Goal: Information Seeking & Learning: Compare options

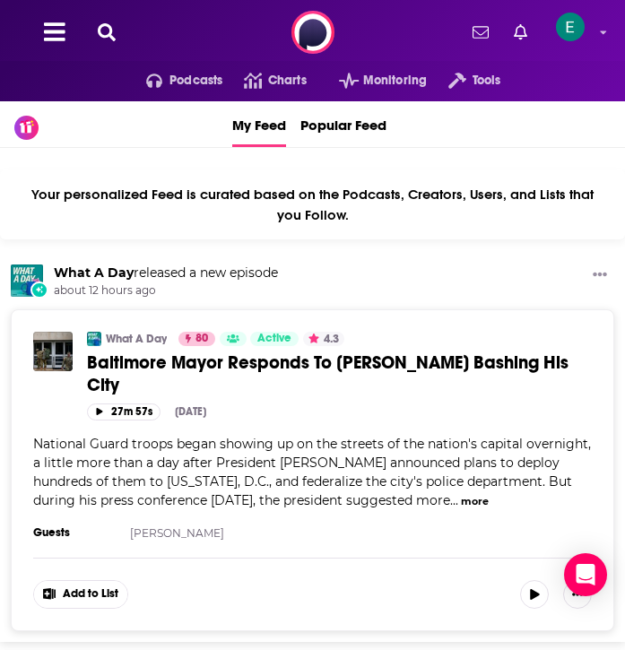
click at [90, 33] on div "Podcasts Charts Monitoring Tools For Business For Podcasters More" at bounding box center [312, 32] width 625 height 65
click at [102, 35] on icon at bounding box center [107, 32] width 18 height 18
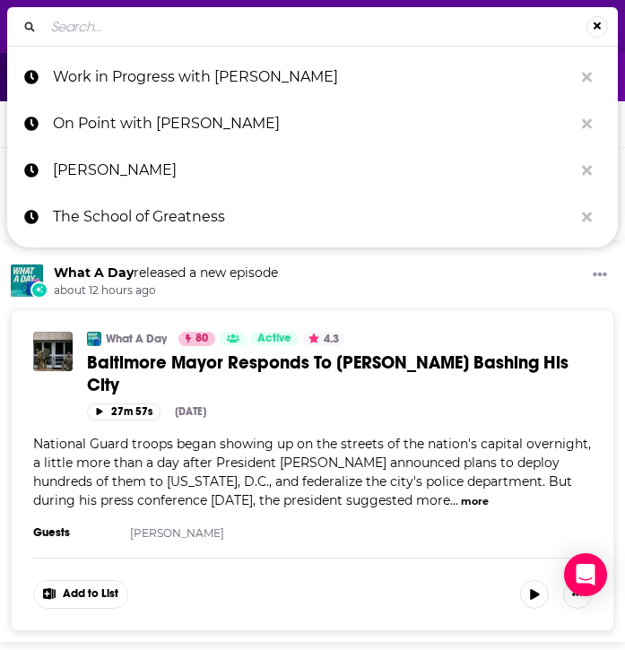
type input "t"
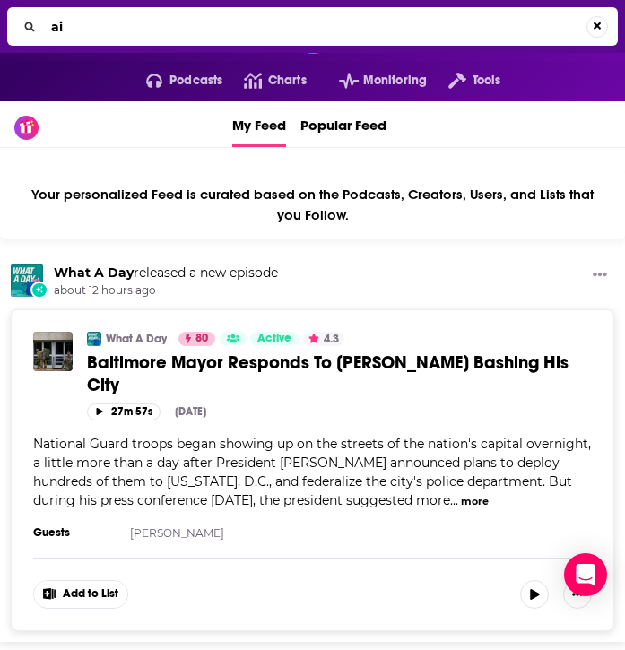
type input "a"
type input "ai"
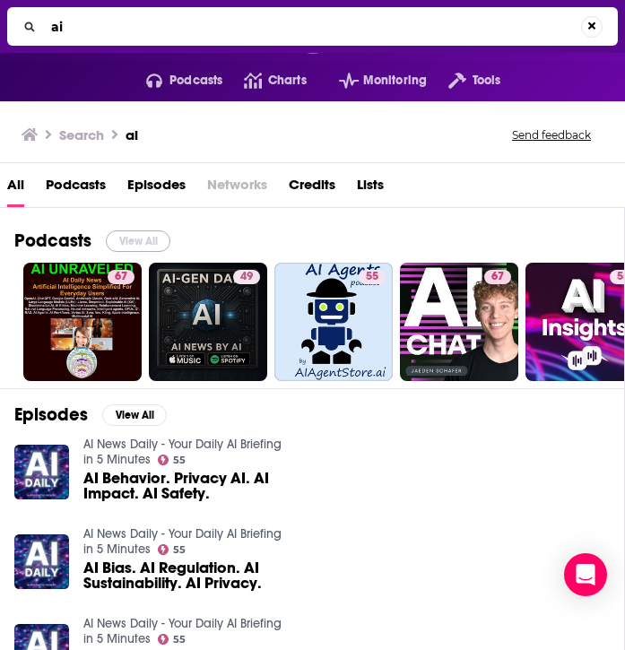
click at [124, 233] on button "View All" at bounding box center [138, 241] width 65 height 22
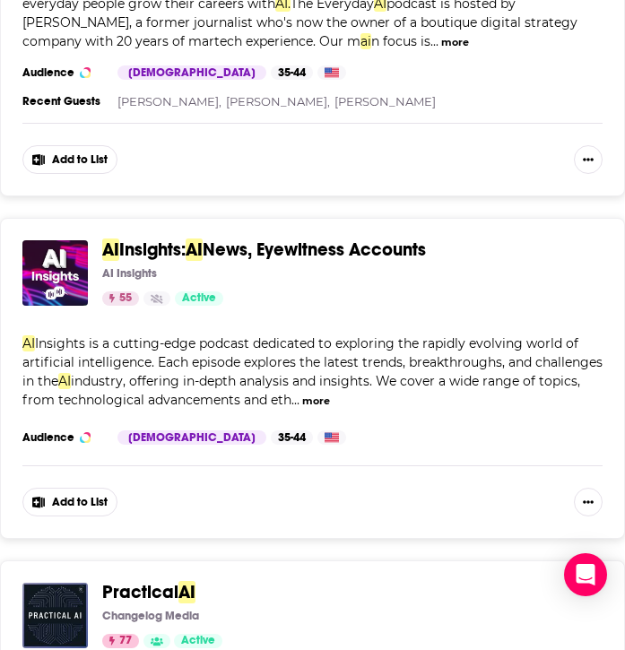
scroll to position [1856, 0]
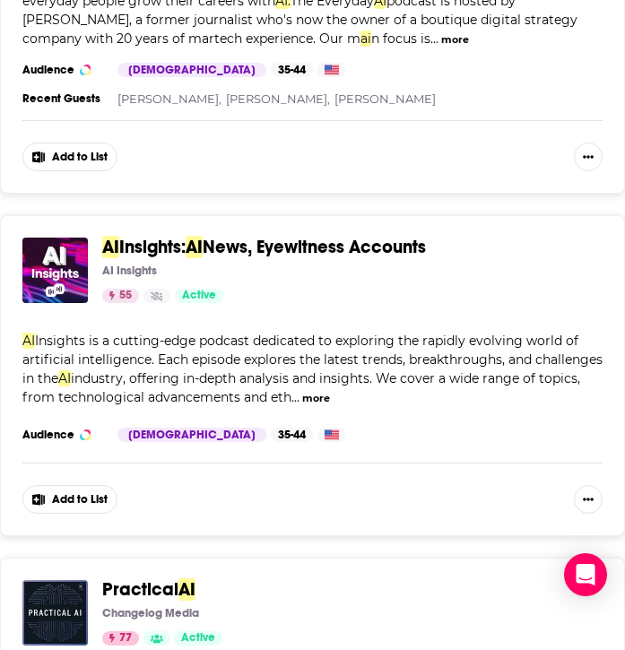
click at [296, 233] on div "AI Insights: AI News, Eyewitness Accounts AI Insights 55 Active Categories Tech…" at bounding box center [312, 375] width 625 height 321
click at [296, 247] on span "News, Eyewitness Accounts" at bounding box center [314, 247] width 223 height 22
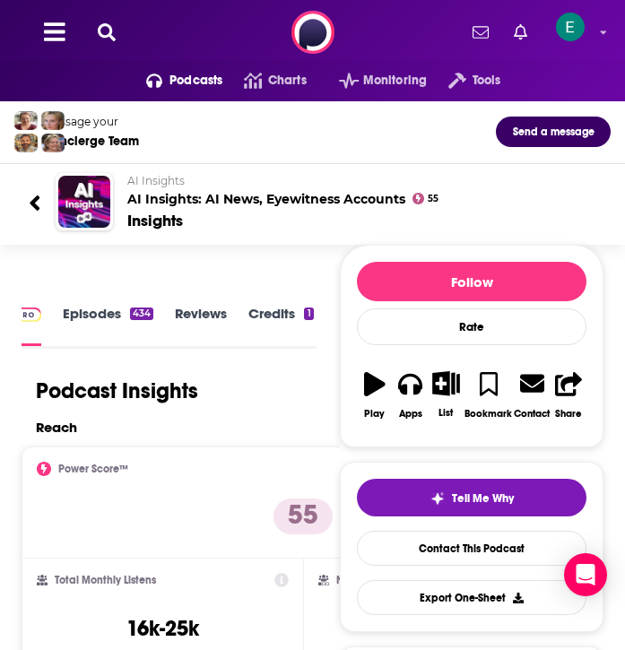
click at [115, 327] on link "Episodes 434" at bounding box center [108, 325] width 91 height 40
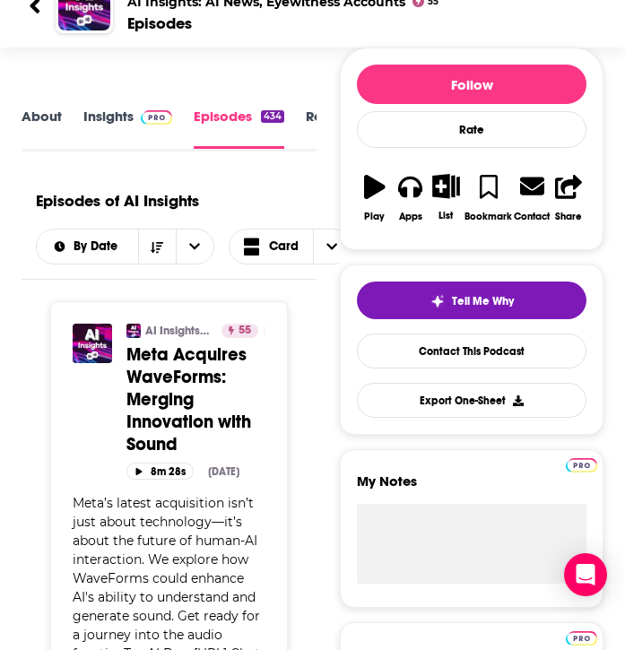
scroll to position [139, 0]
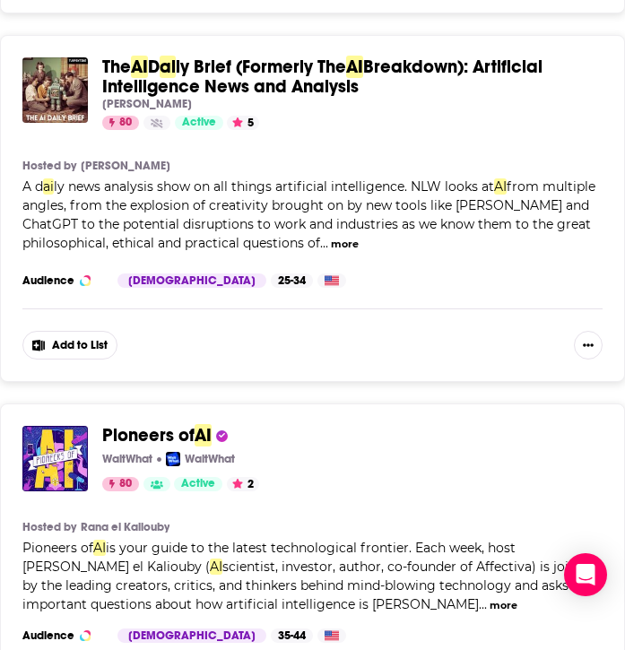
scroll to position [3101, 0]
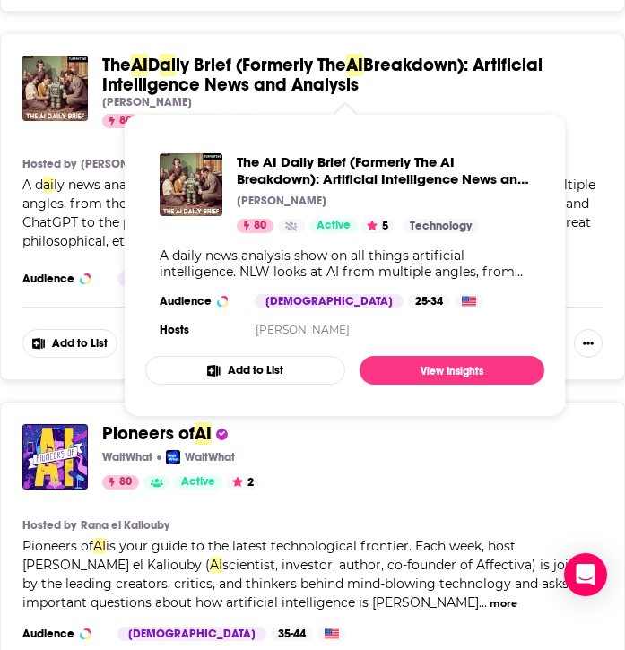
click at [187, 67] on span "ly Brief (Formerly The" at bounding box center [261, 65] width 170 height 22
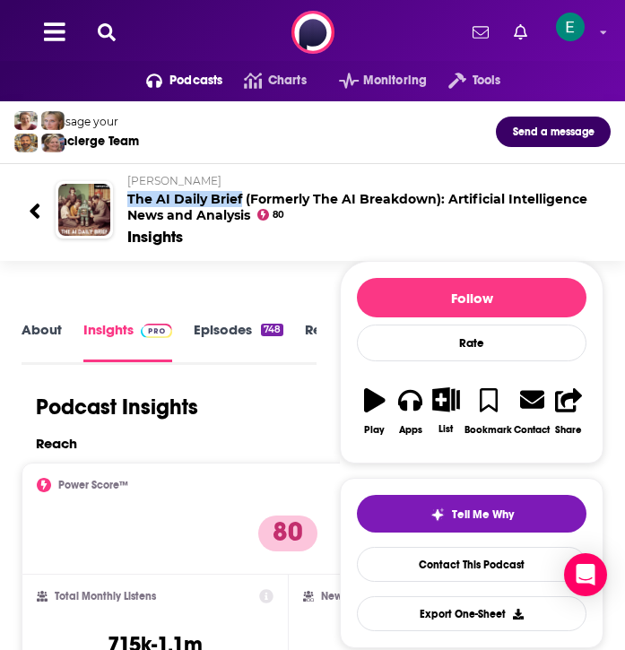
drag, startPoint x: 126, startPoint y: 190, endPoint x: 240, endPoint y: 198, distance: 115.1
click at [240, 198] on div "[PERSON_NAME] The AI Daily Brief (Formerly The AI Breakdown): Artificial Intell…" at bounding box center [354, 210] width 483 height 74
copy h2 "The AI Daily Brief"
click at [440, 563] on link "Contact This Podcast" at bounding box center [472, 564] width 230 height 35
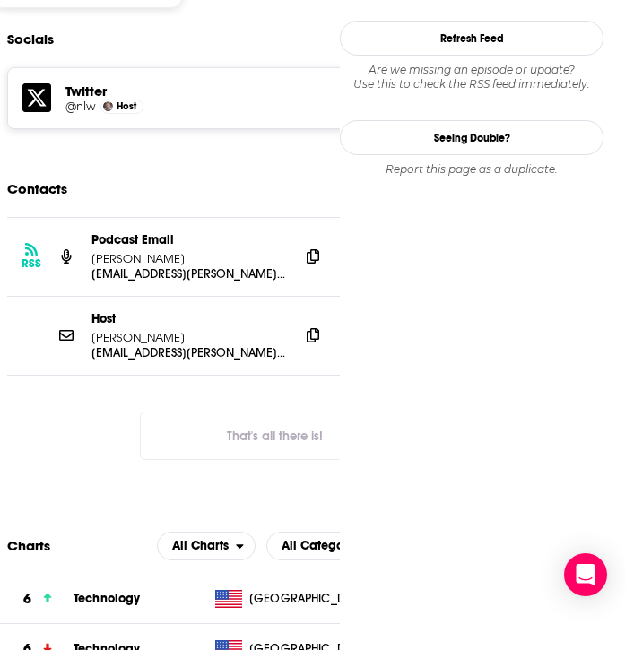
scroll to position [1600, 0]
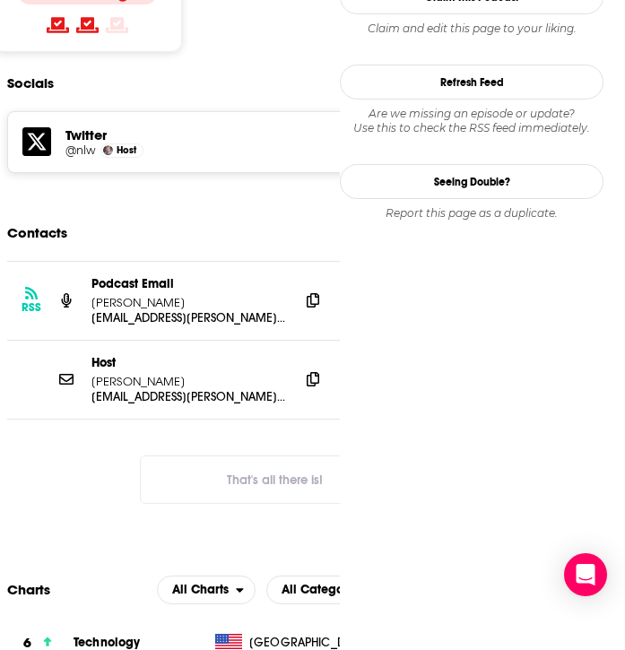
click at [241, 276] on p "Podcast Email" at bounding box center [188, 283] width 194 height 15
click at [307, 292] on icon at bounding box center [313, 299] width 13 height 14
click at [318, 371] on icon at bounding box center [313, 378] width 13 height 14
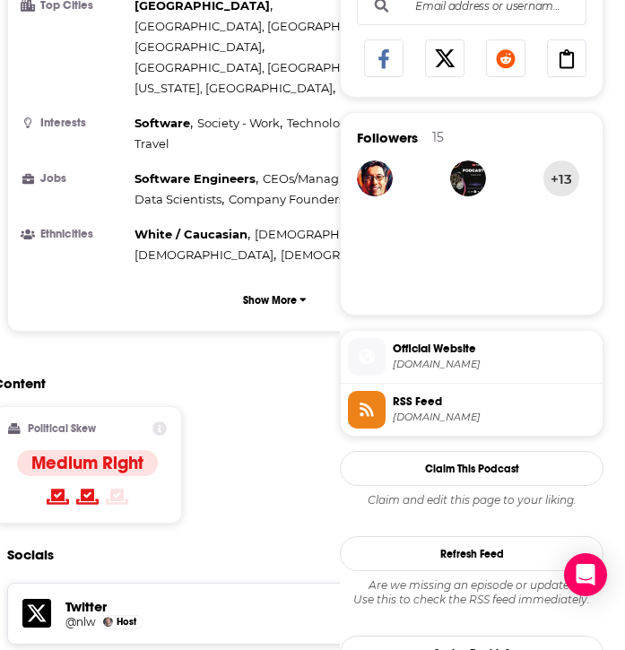
scroll to position [1054, 0]
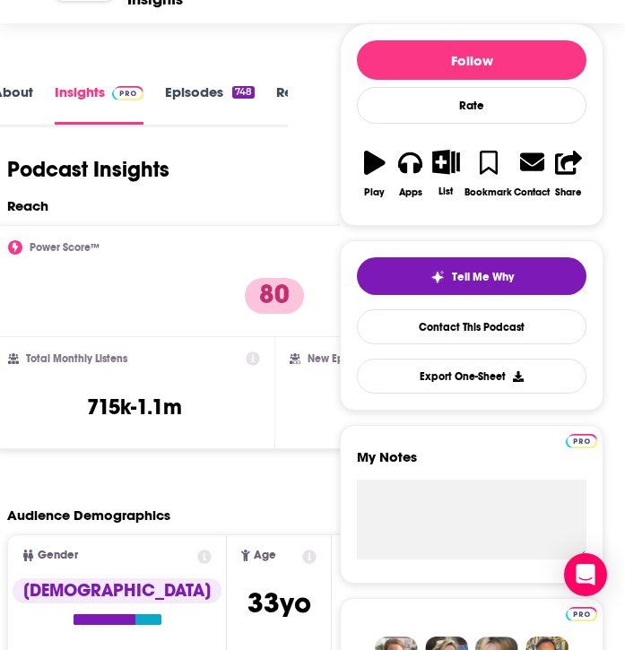
scroll to position [0, 0]
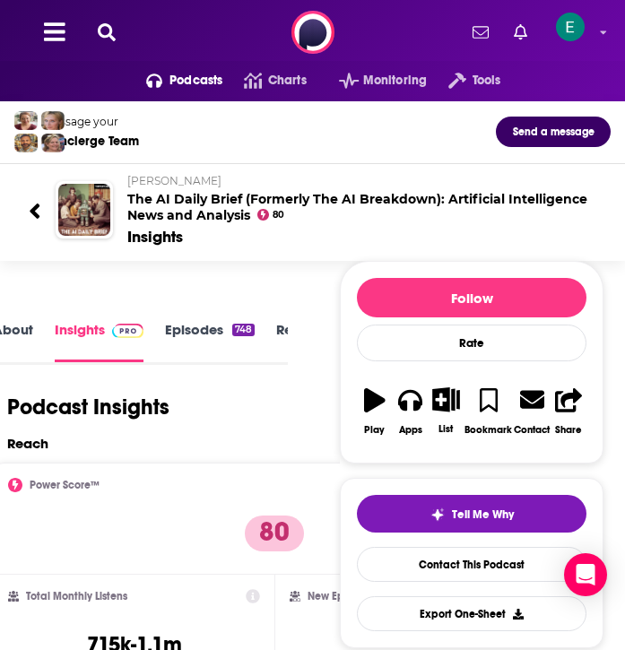
click at [32, 215] on icon at bounding box center [35, 211] width 13 height 24
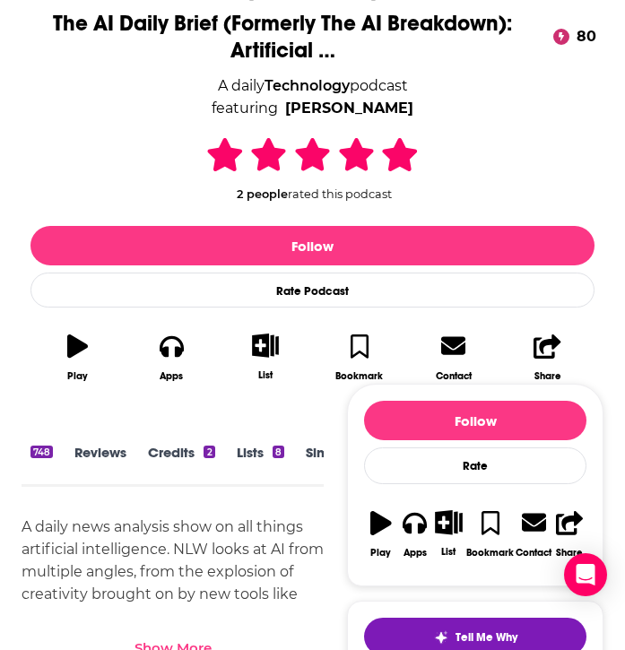
scroll to position [0, 278]
click at [294, 450] on link "Similar" at bounding box center [280, 463] width 44 height 39
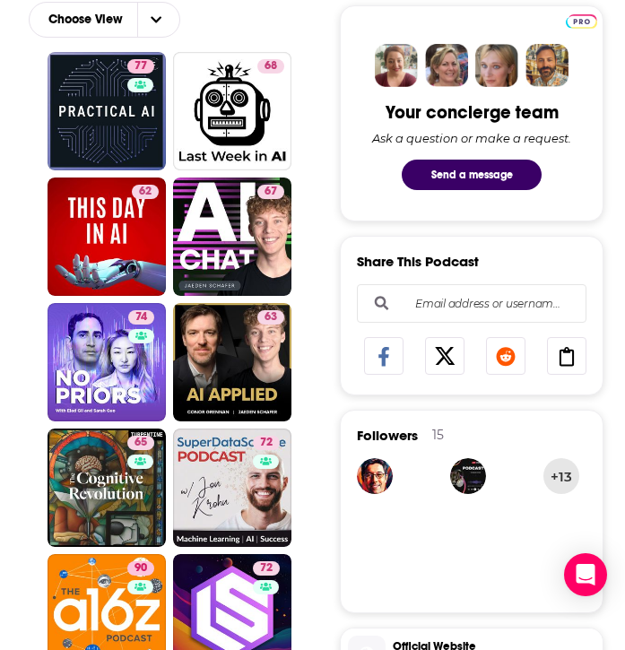
scroll to position [735, 0]
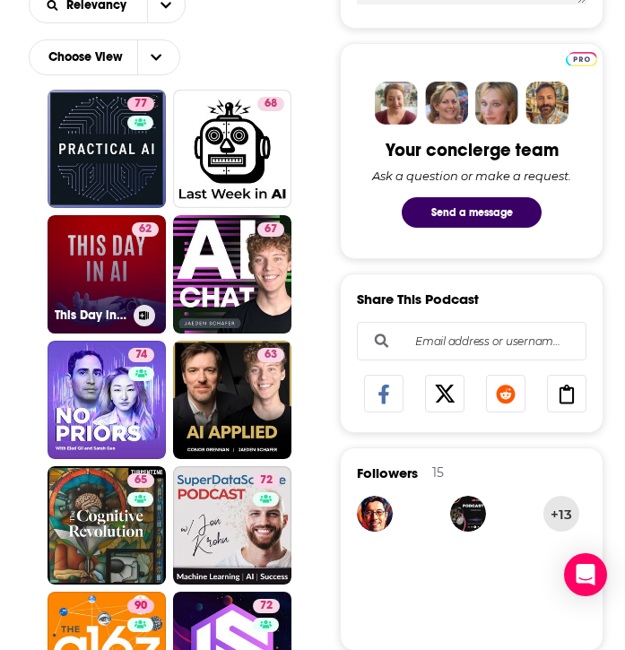
click at [92, 292] on link "62 This Day in AI Podcast" at bounding box center [107, 274] width 118 height 118
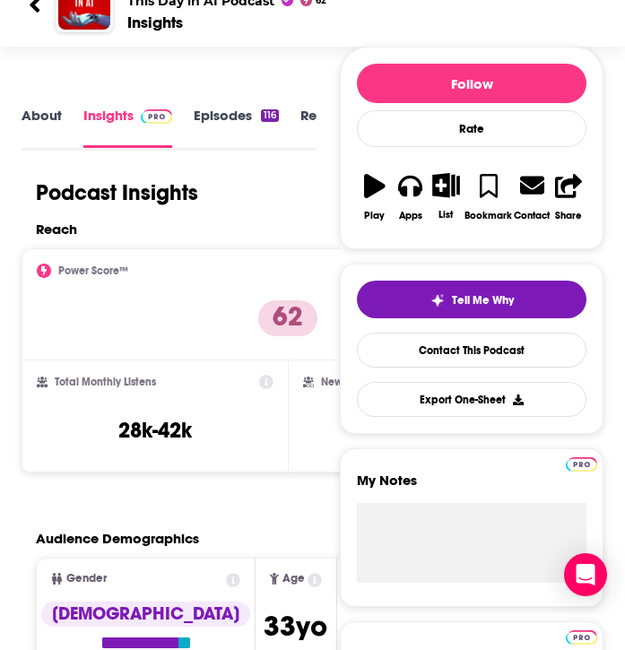
scroll to position [201, 0]
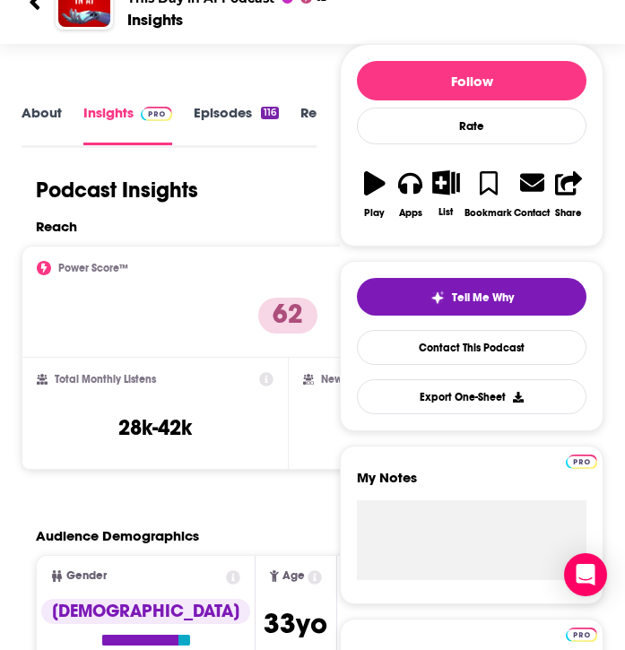
click at [56, 119] on link "About" at bounding box center [42, 124] width 40 height 40
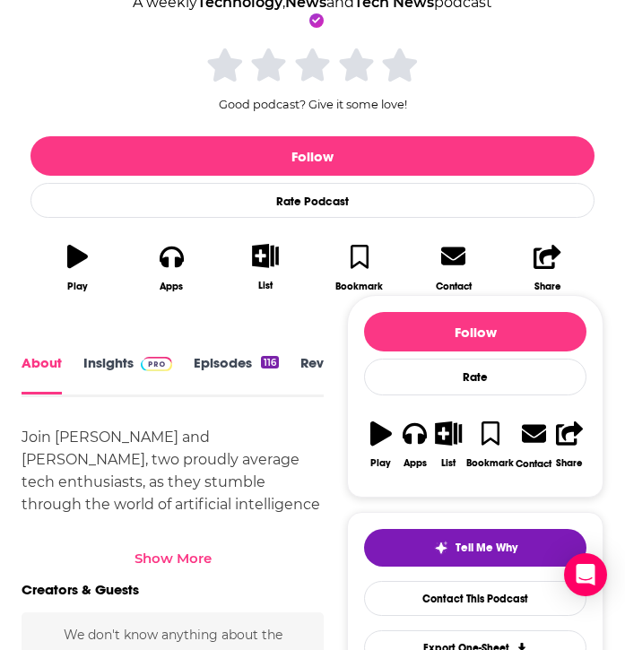
scroll to position [386, 0]
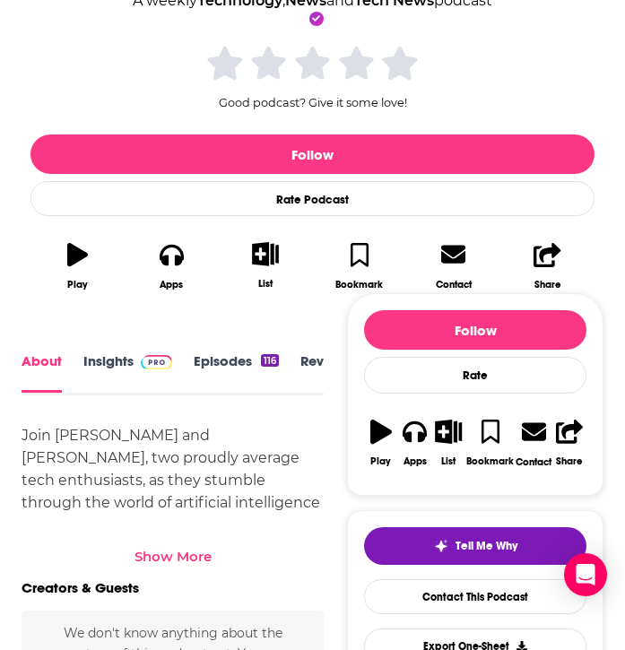
click at [180, 549] on div "Show More" at bounding box center [173, 556] width 77 height 17
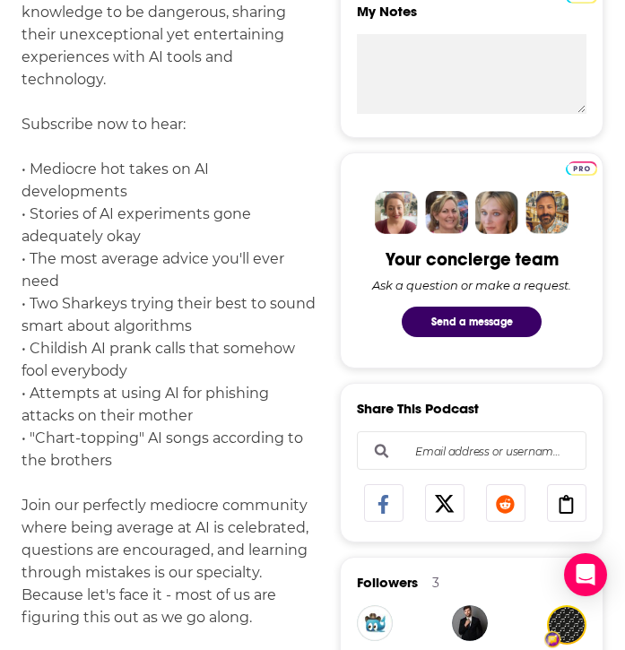
scroll to position [1106, 0]
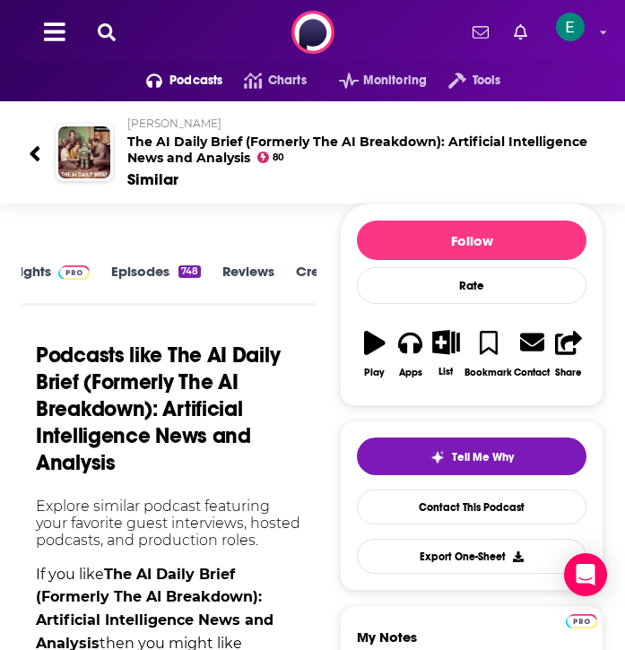
scroll to position [0, 285]
click at [248, 274] on div "Lists 8" at bounding box center [216, 284] width 69 height 41
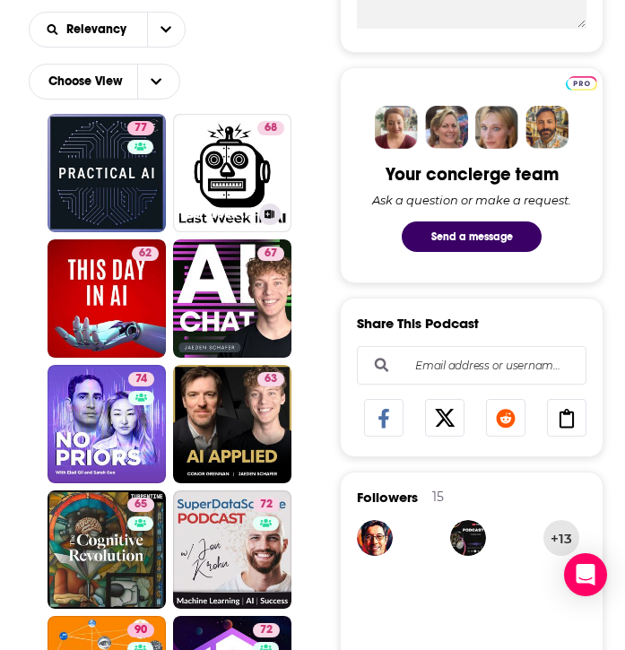
scroll to position [715, 0]
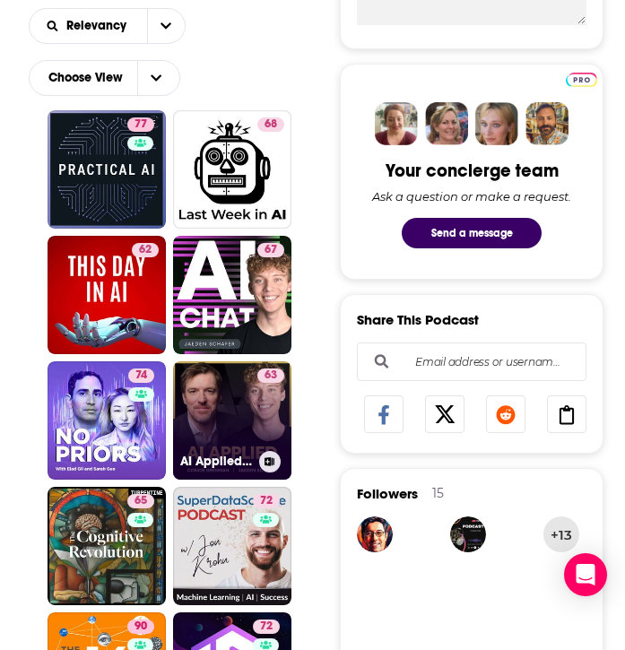
click at [273, 420] on div "63" at bounding box center [270, 410] width 27 height 82
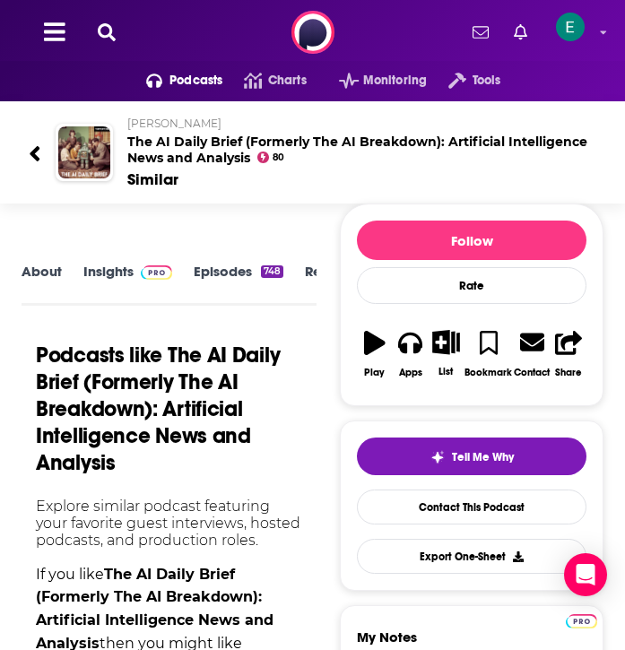
scroll to position [0, 285]
click at [265, 267] on link "Similar" at bounding box center [273, 283] width 44 height 39
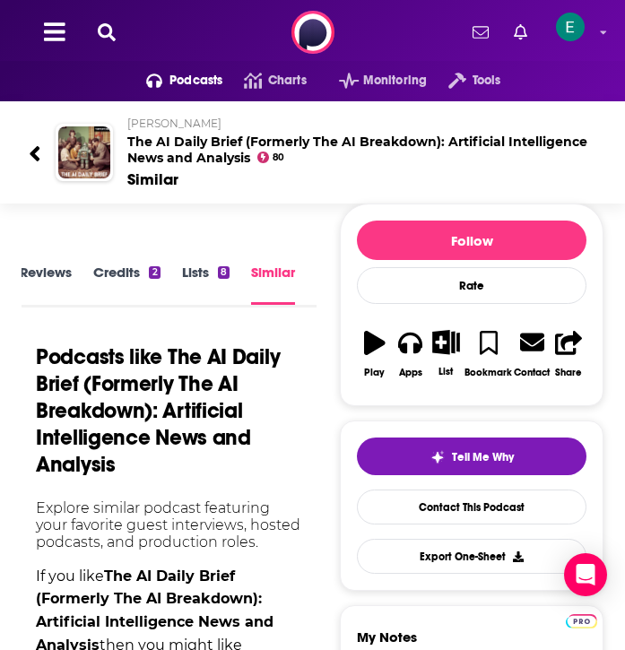
click at [262, 269] on link "Similar" at bounding box center [273, 284] width 44 height 40
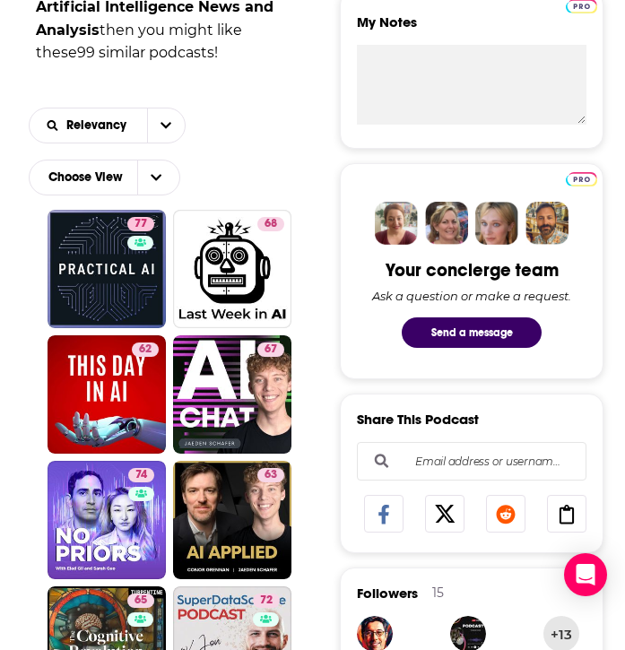
scroll to position [0, 0]
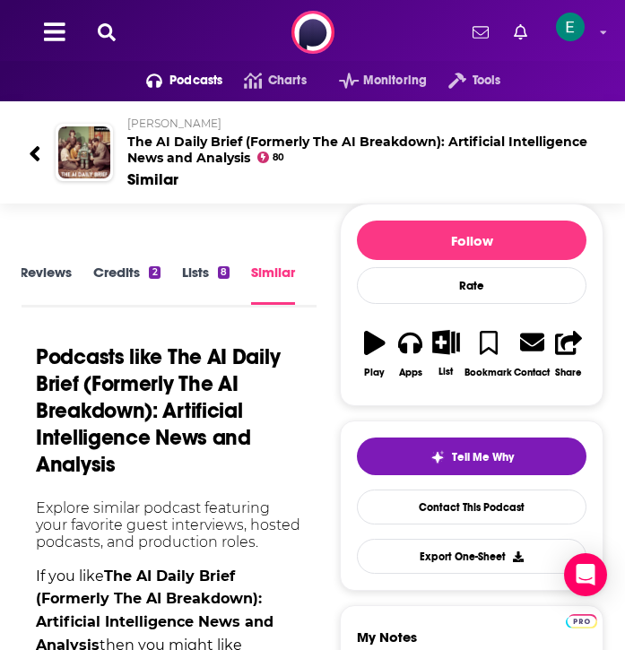
click at [112, 23] on icon at bounding box center [107, 32] width 18 height 18
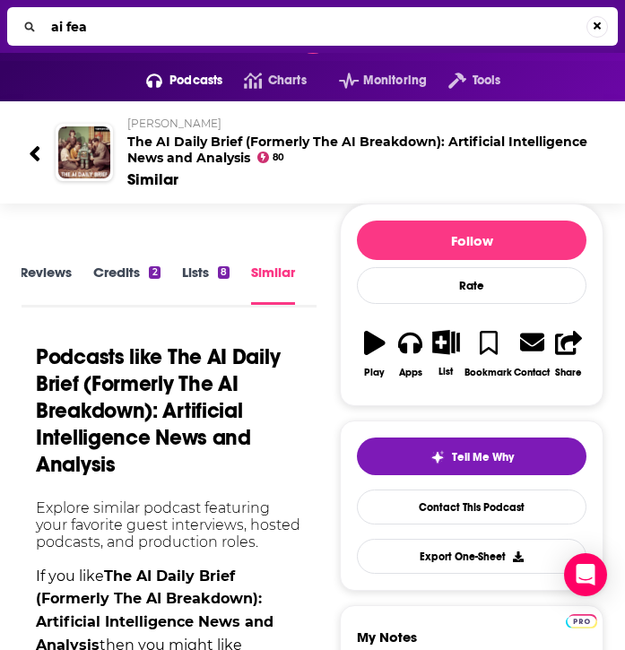
type input "ai fear"
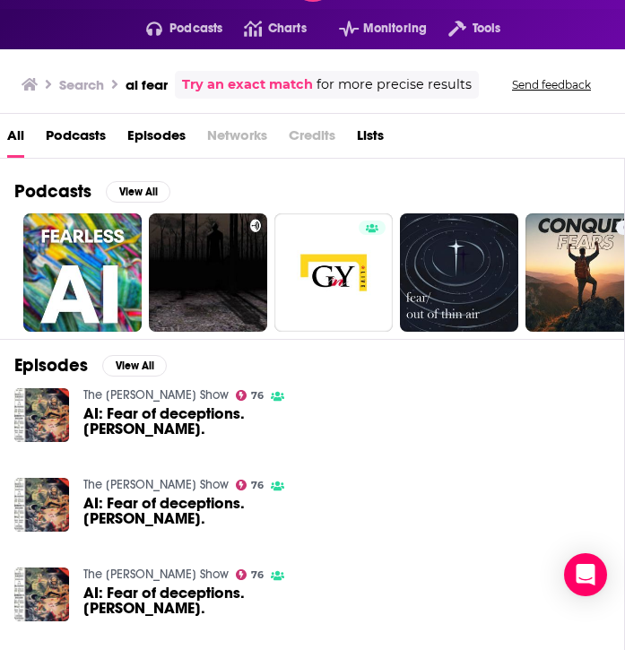
scroll to position [53, 0]
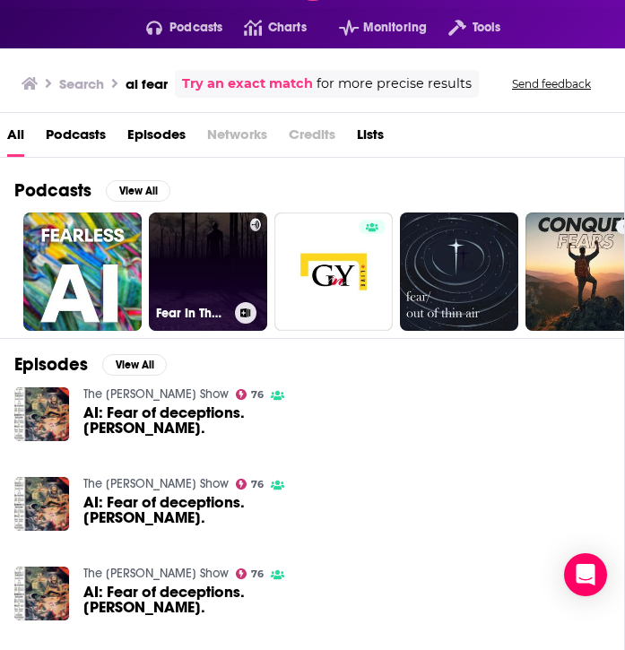
click at [204, 274] on link "Fear In The Air" at bounding box center [208, 272] width 118 height 118
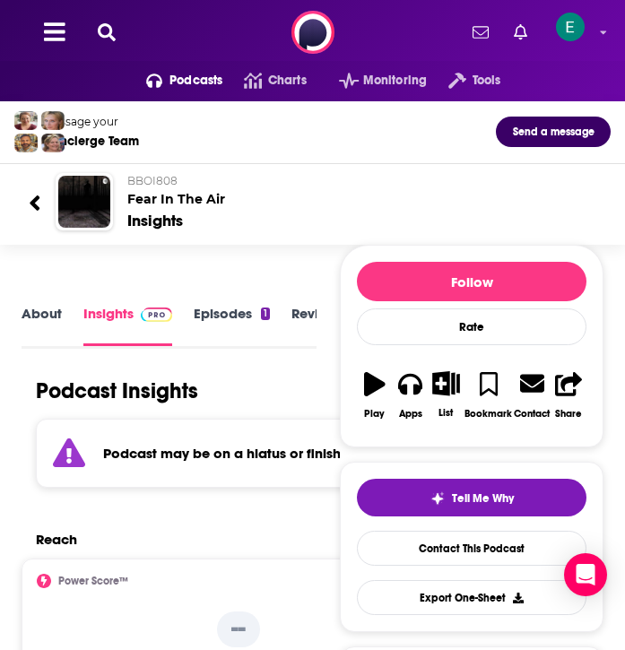
click at [102, 30] on icon at bounding box center [107, 32] width 18 height 18
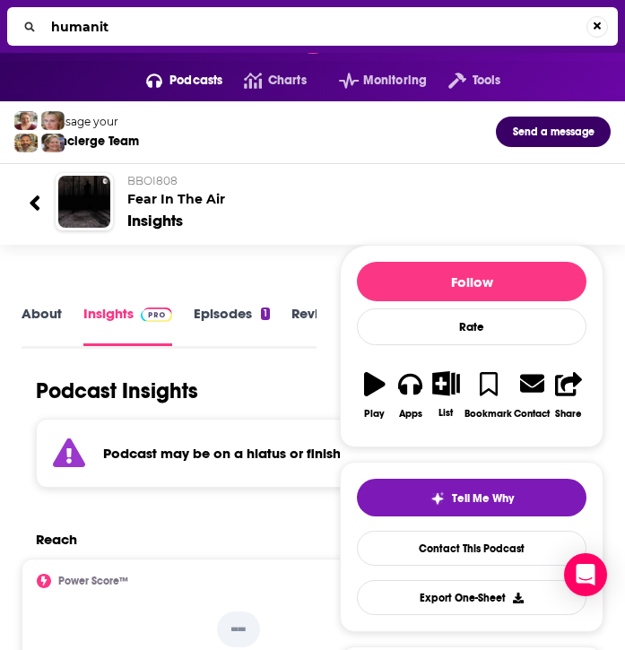
type input "humanity"
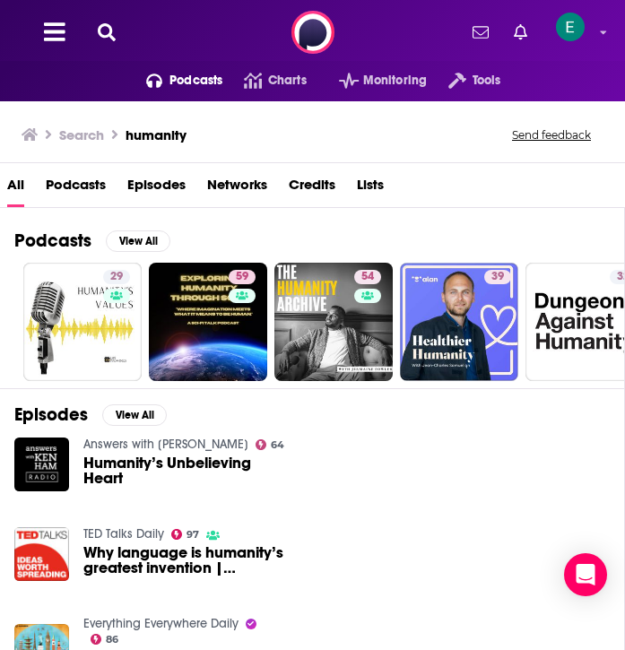
click at [193, 68] on span "Podcasts" at bounding box center [195, 80] width 53 height 25
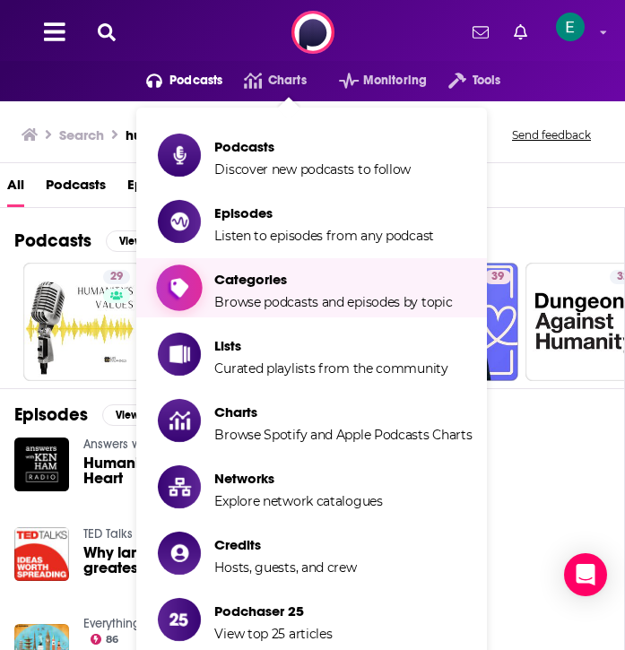
click at [238, 271] on span "Categories" at bounding box center [333, 279] width 238 height 17
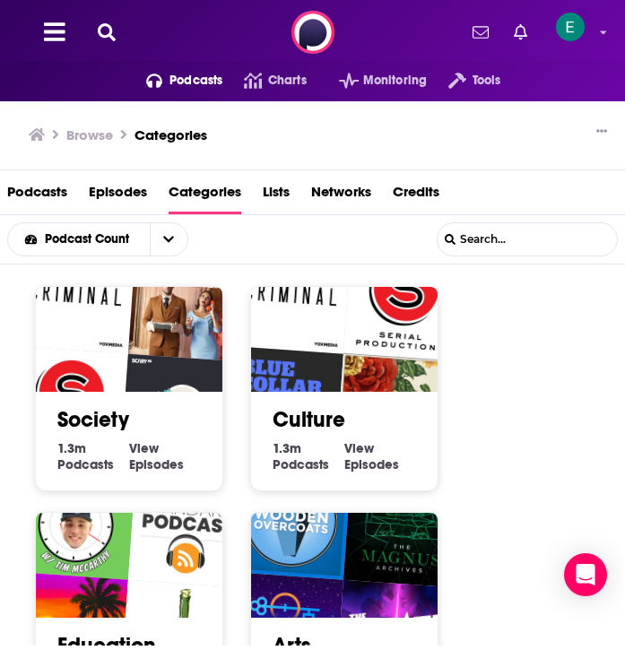
click at [317, 374] on img "Blue Collar Bitcoin" at bounding box center [283, 405] width 119 height 119
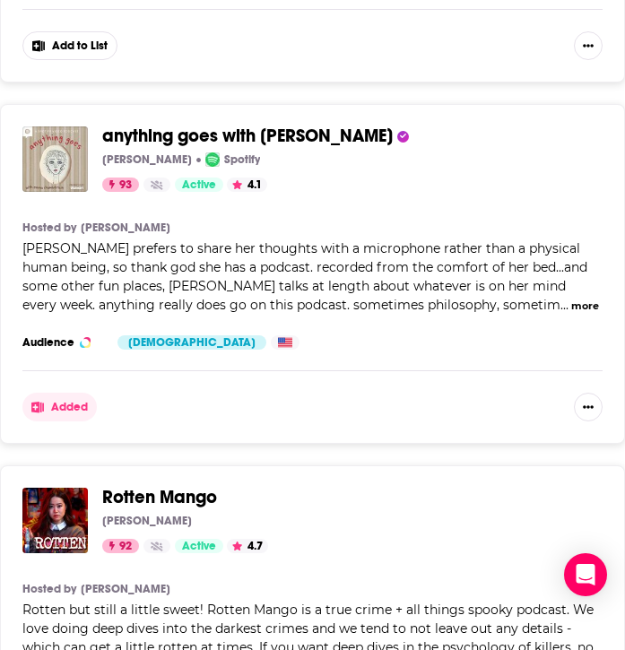
scroll to position [7127, 0]
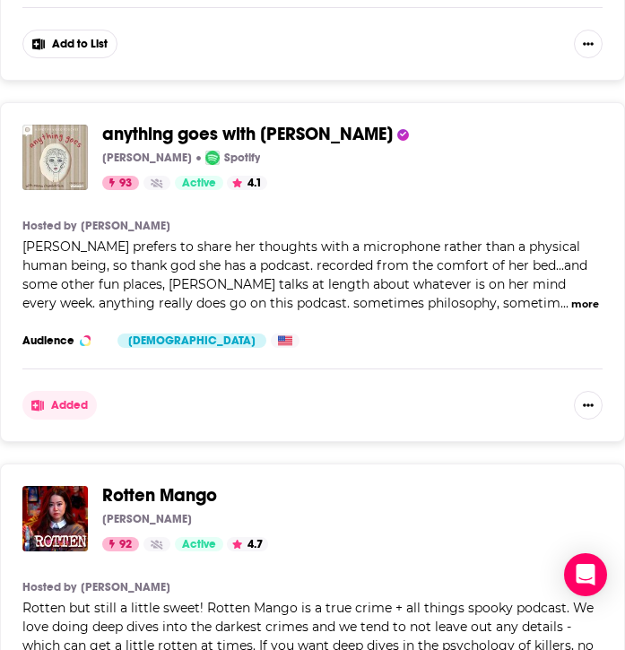
click at [571, 307] on button "more" at bounding box center [585, 304] width 28 height 15
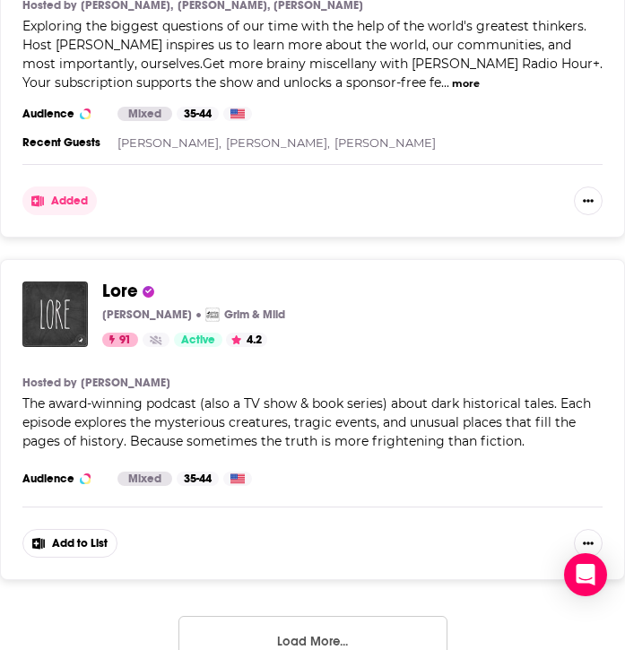
scroll to position [8803, 0]
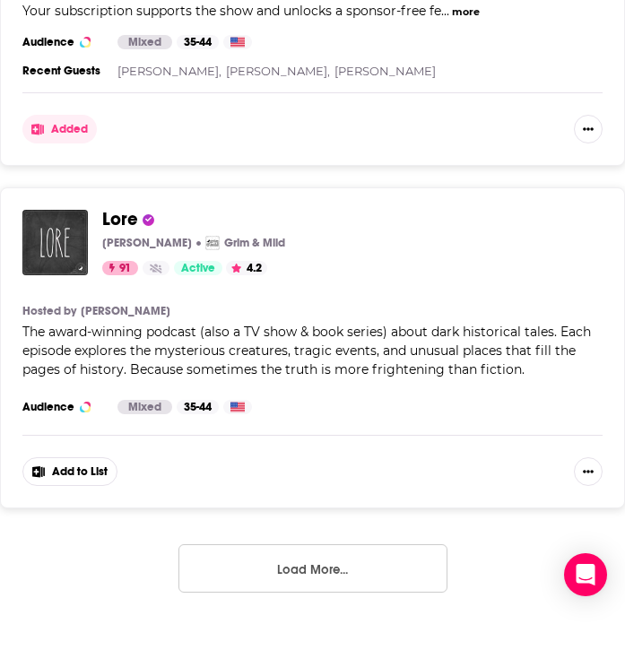
click at [333, 558] on button "Load More..." at bounding box center [312, 568] width 269 height 48
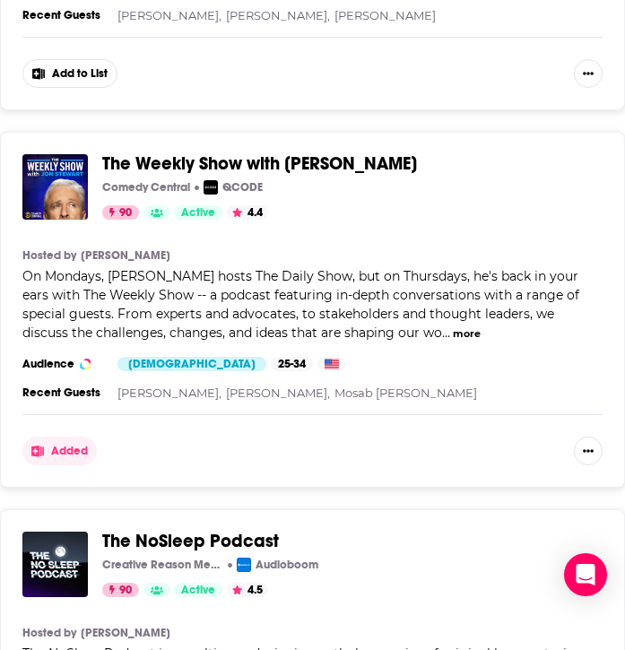
scroll to position [13213, 0]
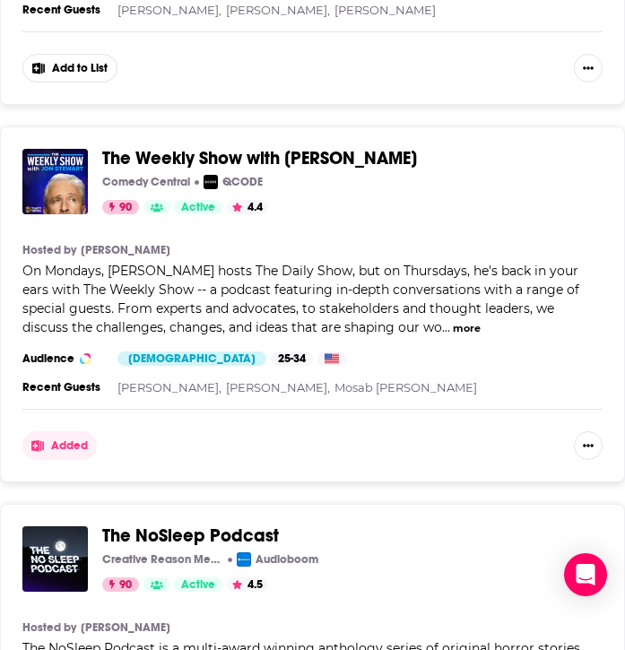
click at [453, 336] on button "more" at bounding box center [467, 328] width 28 height 15
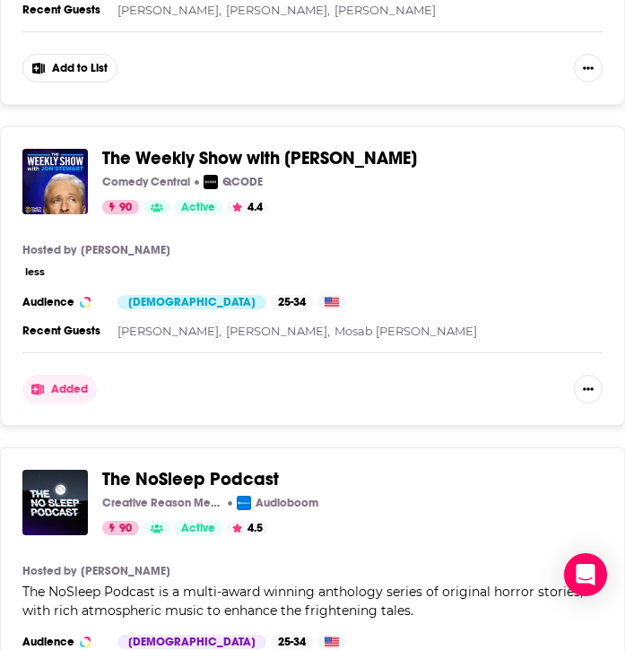
click at [254, 169] on span "The Weekly Show with [PERSON_NAME]" at bounding box center [259, 158] width 315 height 22
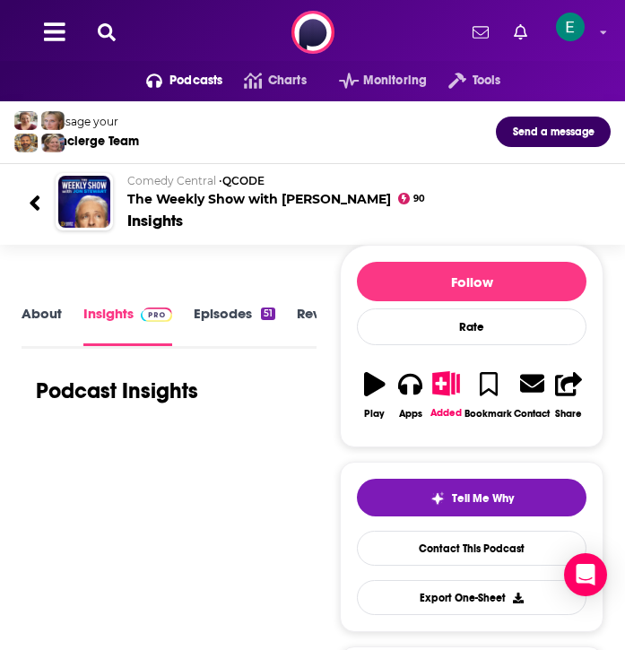
click at [33, 313] on link "About" at bounding box center [42, 325] width 40 height 40
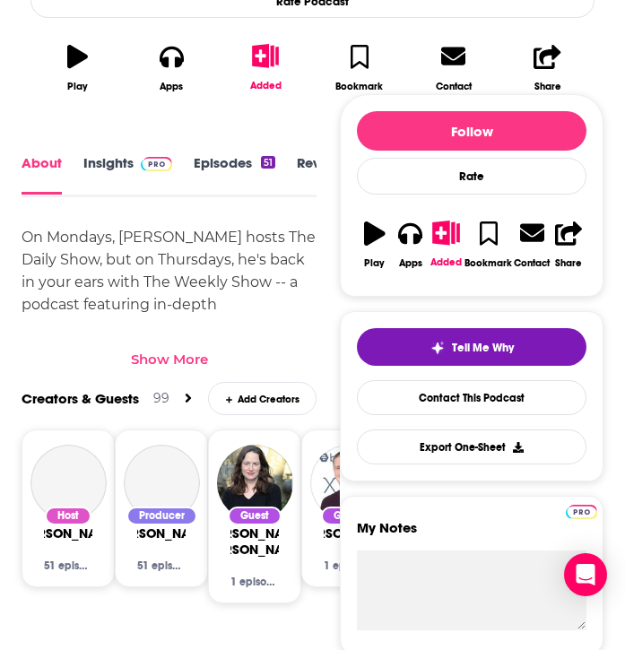
scroll to position [627, 0]
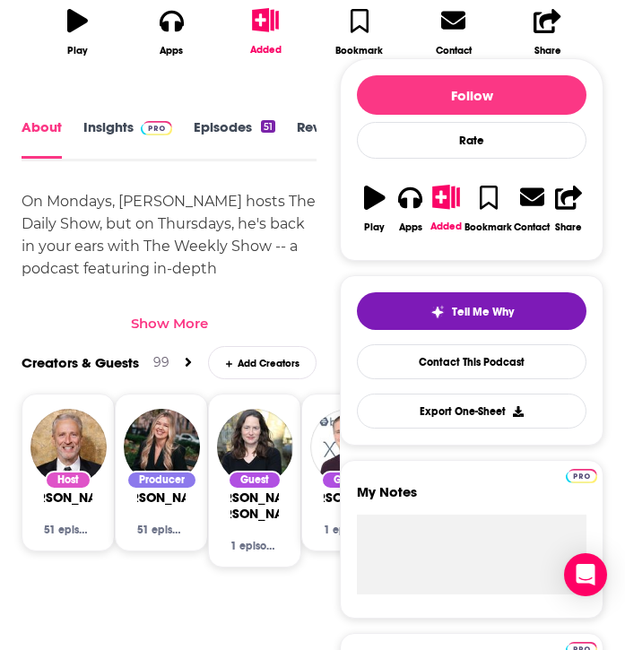
click at [161, 332] on div "Show More" at bounding box center [169, 323] width 77 height 17
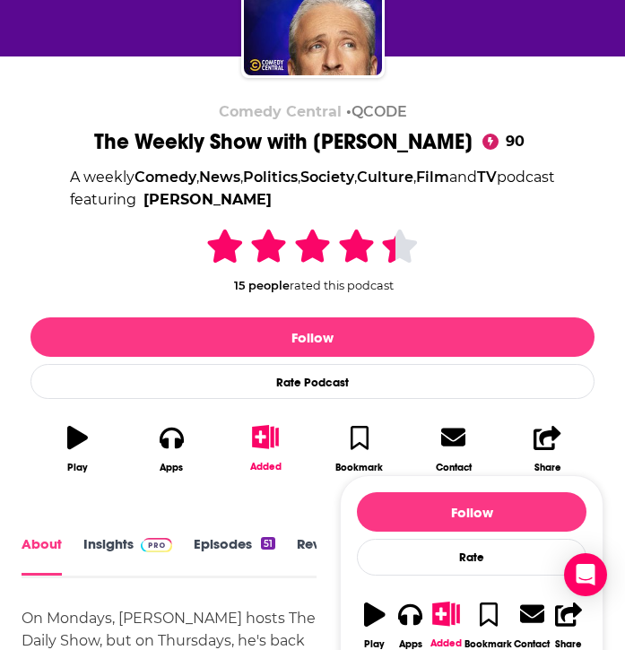
scroll to position [305, 0]
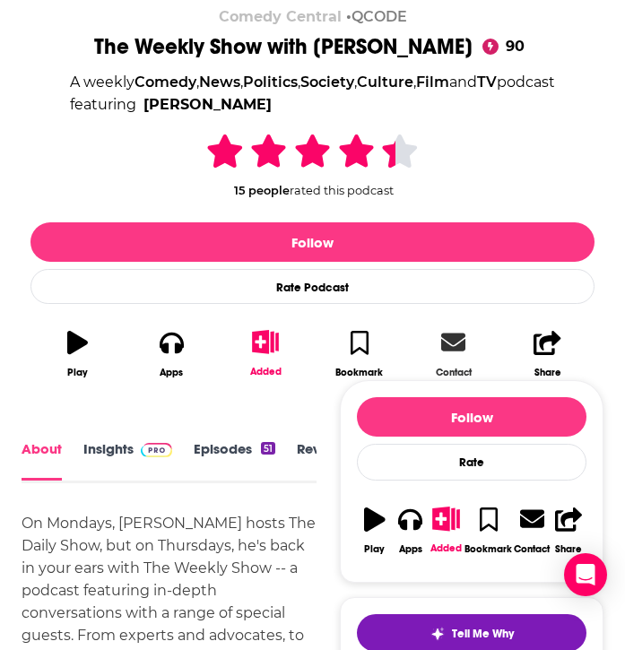
click at [437, 360] on link "Contact" at bounding box center [453, 353] width 94 height 71
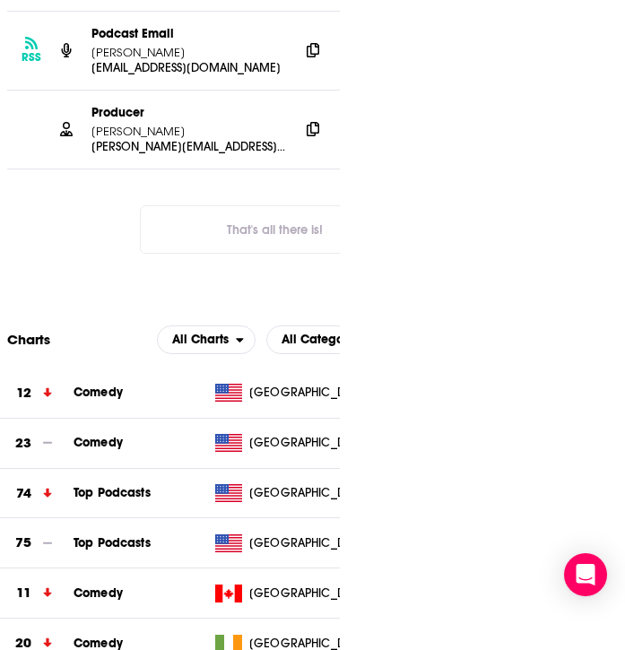
scroll to position [1918, 0]
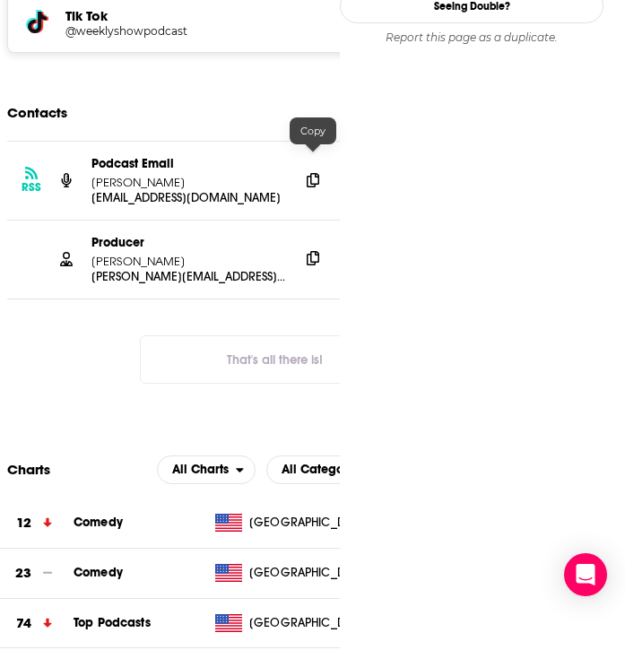
click at [314, 251] on icon at bounding box center [313, 258] width 13 height 14
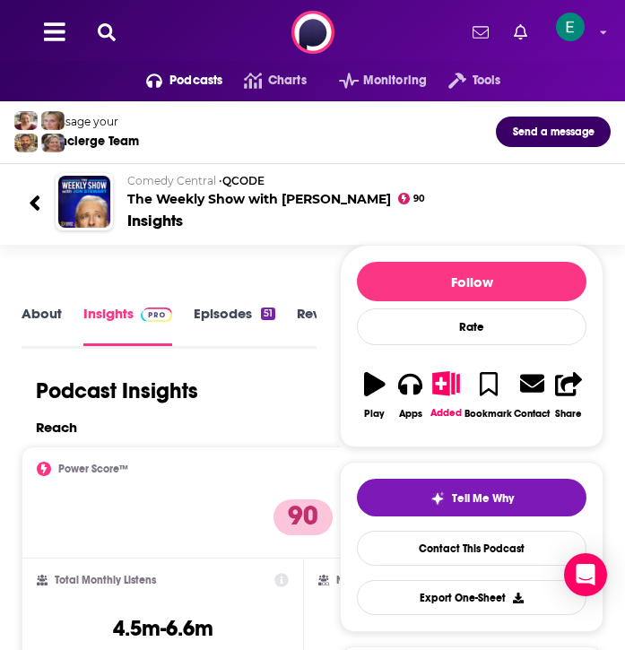
click at [36, 195] on icon at bounding box center [35, 203] width 13 height 24
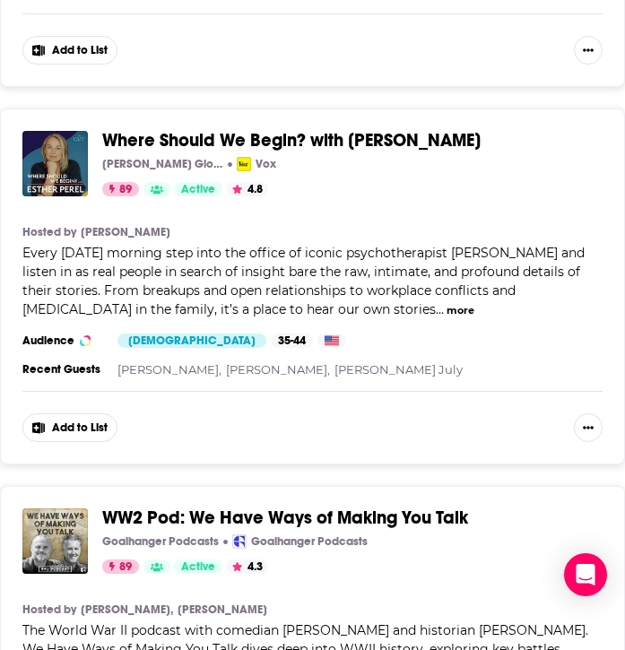
scroll to position [15423, 0]
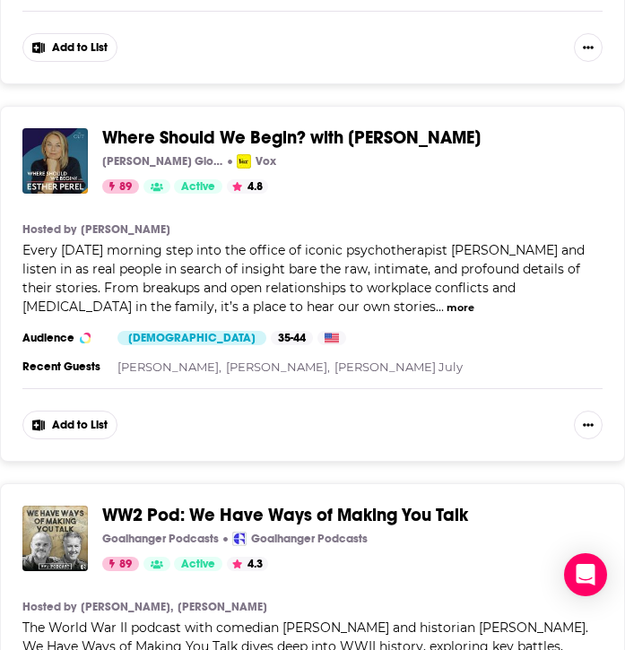
click at [447, 306] on button "more" at bounding box center [461, 307] width 28 height 15
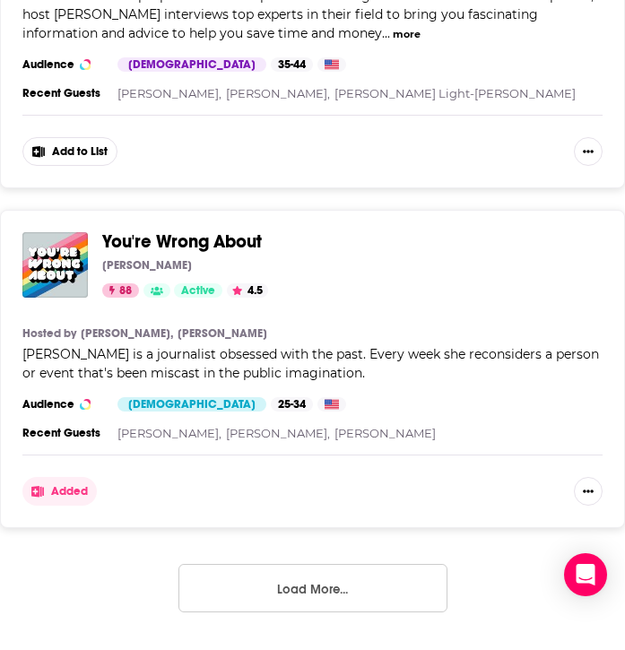
scroll to position [17902, 0]
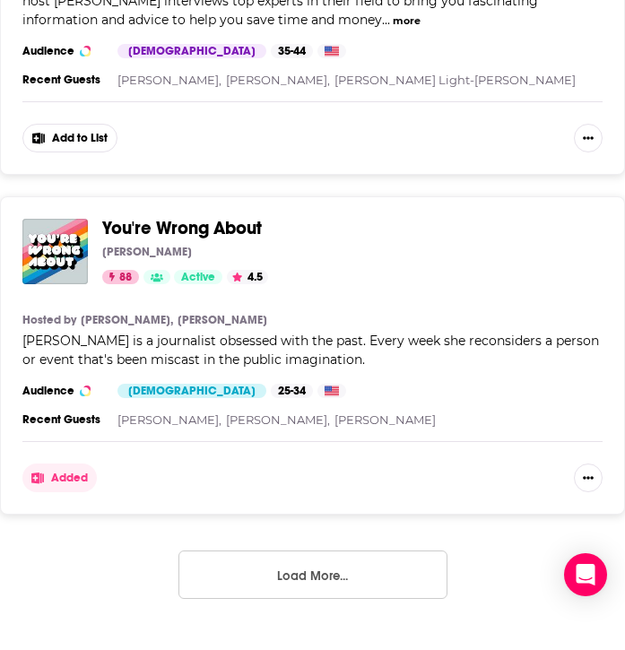
click at [316, 570] on button "Load More..." at bounding box center [312, 575] width 269 height 48
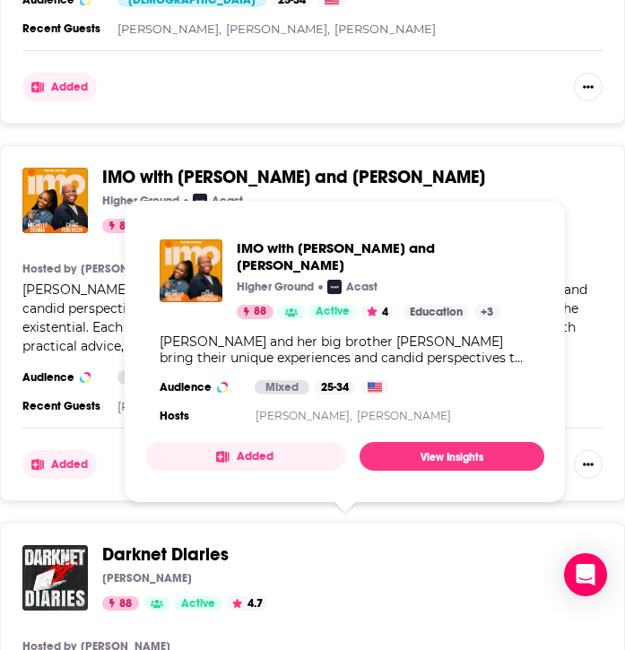
scroll to position [18298, 0]
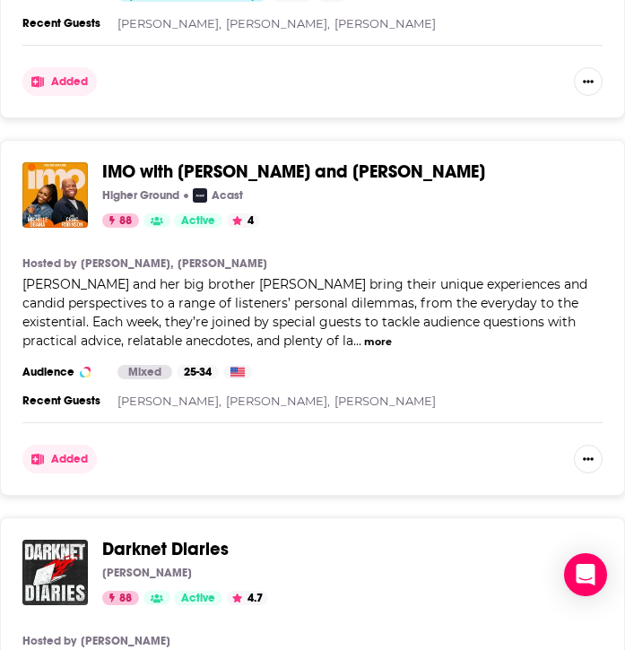
click at [369, 334] on button "more" at bounding box center [378, 341] width 28 height 15
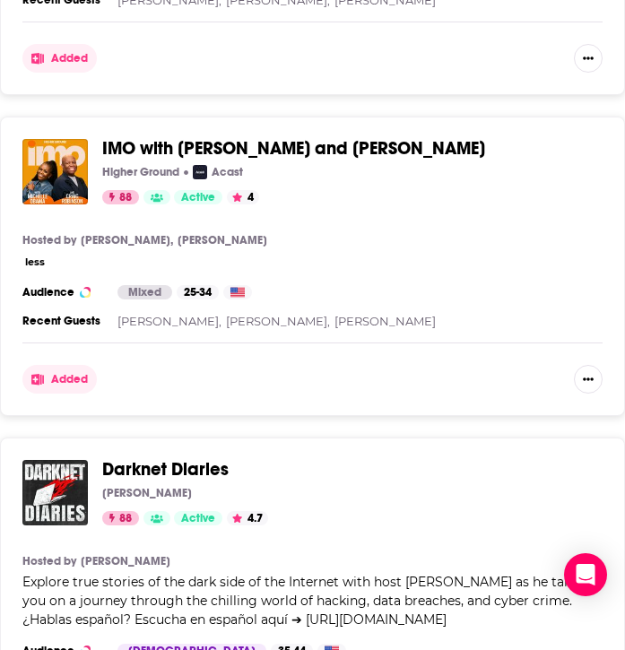
scroll to position [18324, 0]
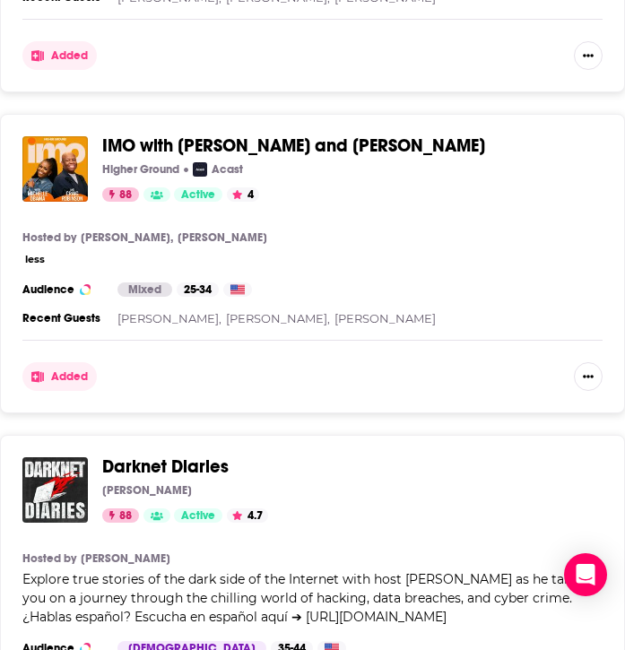
click at [360, 179] on div "IMO with [PERSON_NAME] and [PERSON_NAME] Higher Ground Acast 88 Active 4 Catego…" at bounding box center [345, 168] width 486 height 65
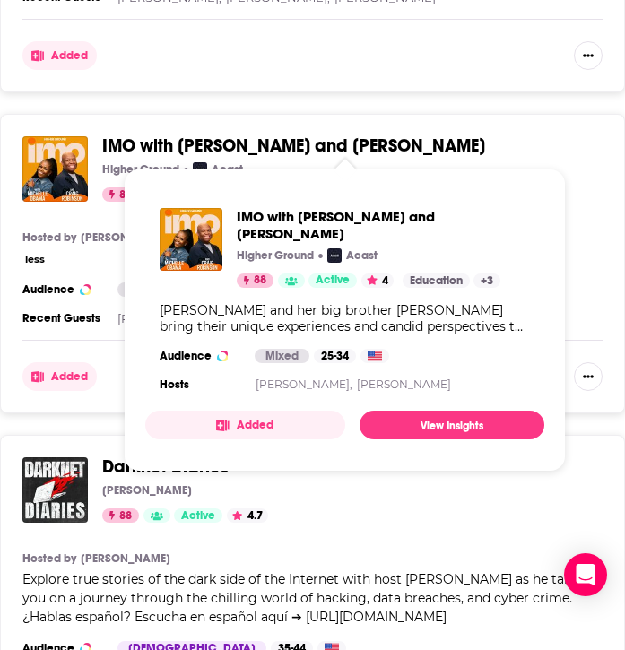
click at [332, 135] on span "IMO with [PERSON_NAME] and [PERSON_NAME]" at bounding box center [293, 146] width 383 height 22
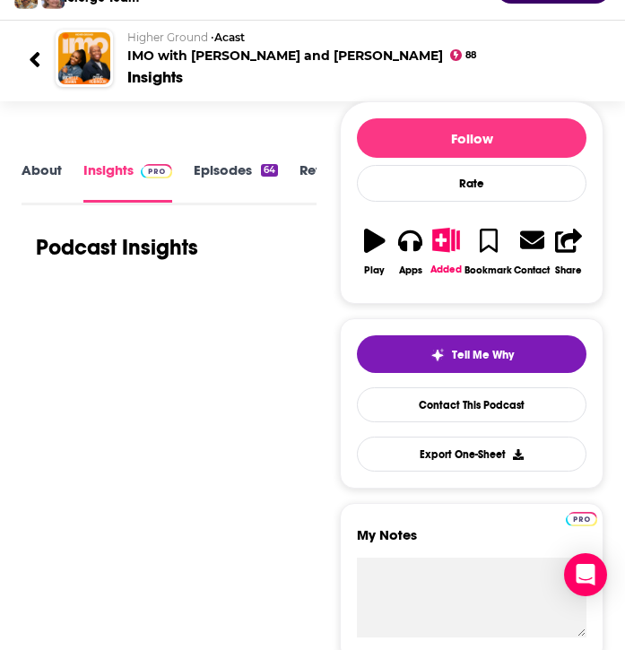
scroll to position [172, 0]
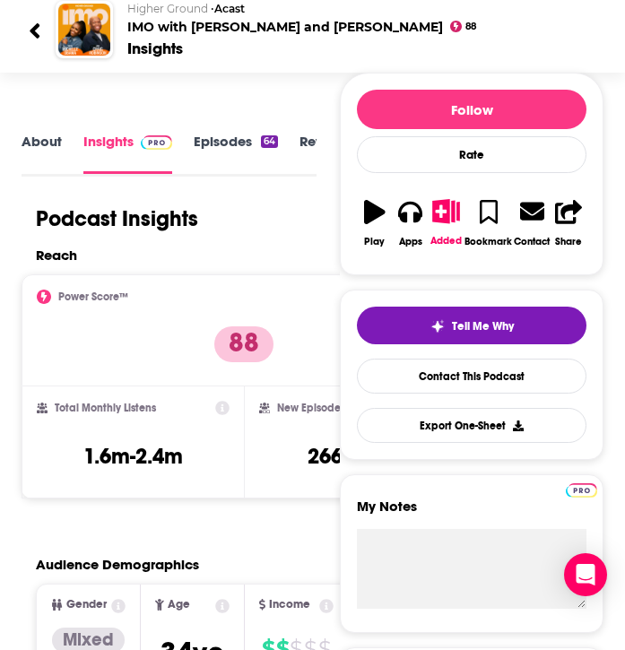
click at [36, 145] on link "About" at bounding box center [42, 153] width 40 height 40
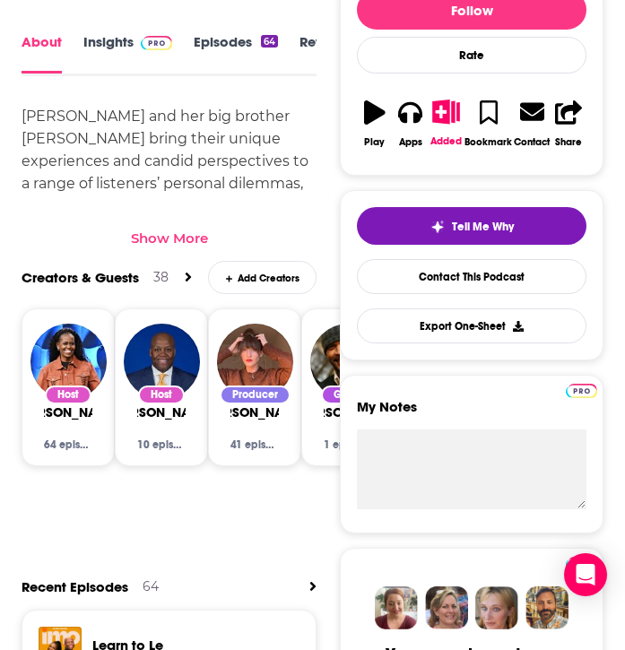
scroll to position [694, 0]
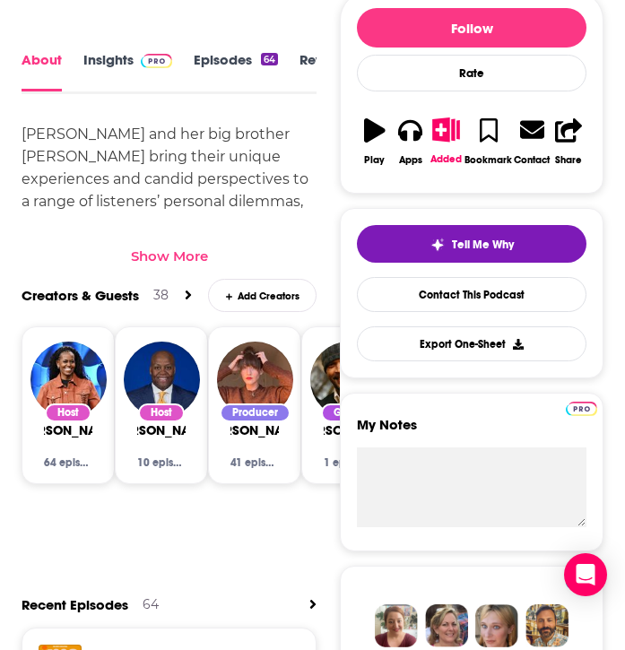
click at [152, 245] on div "Show More" at bounding box center [169, 249] width 295 height 30
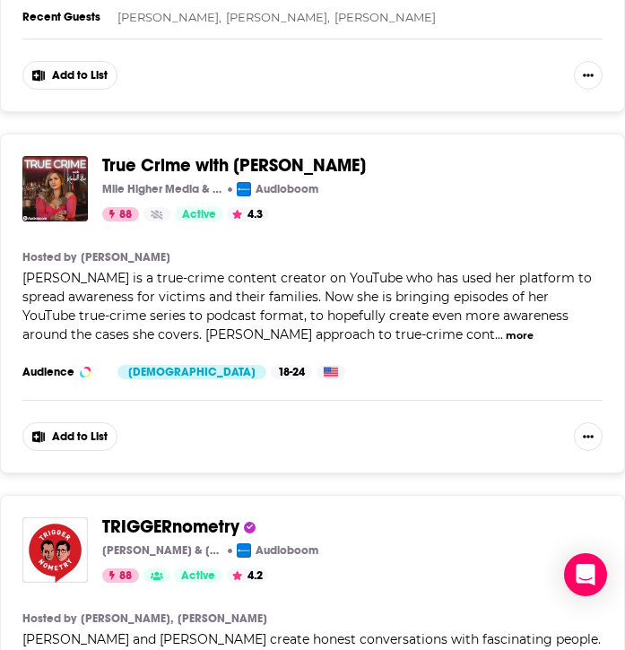
scroll to position [19444, 0]
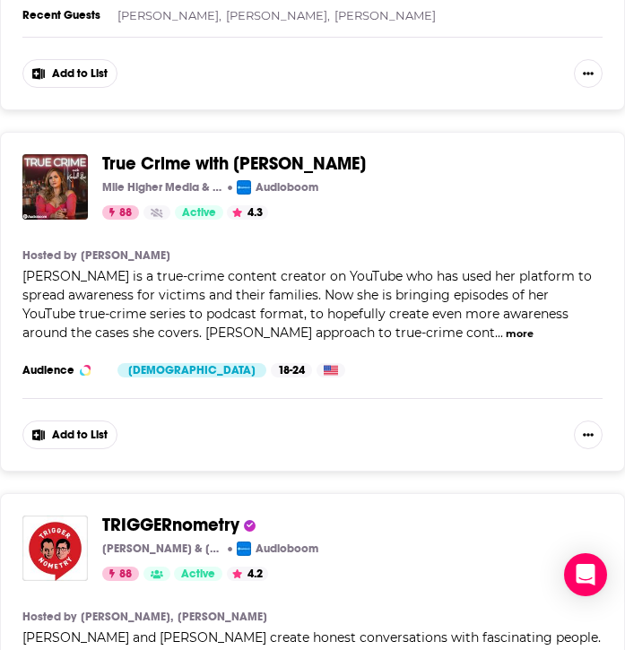
click at [506, 332] on button "more" at bounding box center [520, 333] width 28 height 15
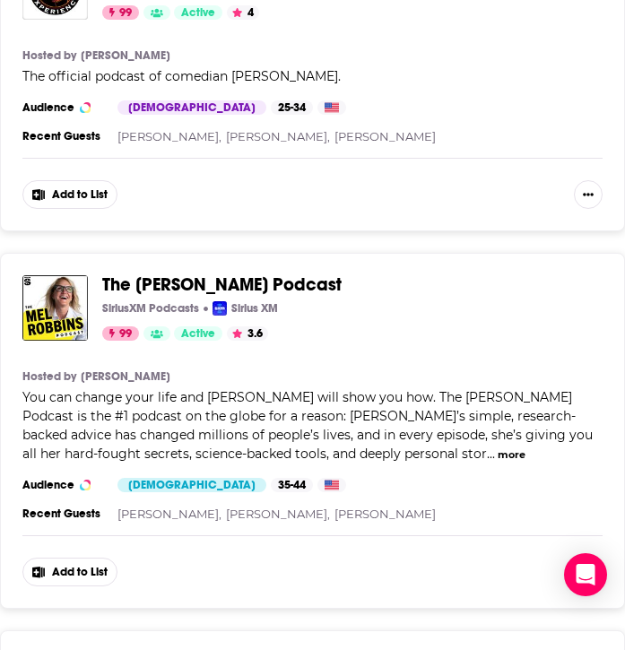
scroll to position [0, 0]
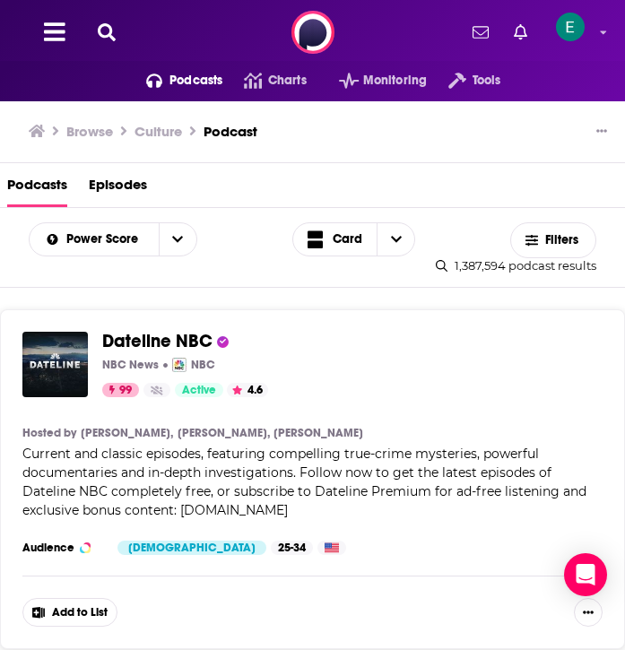
click at [172, 53] on div "Podcasts Charts Monitoring Tools For Business For Podcasters More" at bounding box center [312, 32] width 625 height 65
click at [176, 83] on span "Podcasts" at bounding box center [195, 80] width 53 height 25
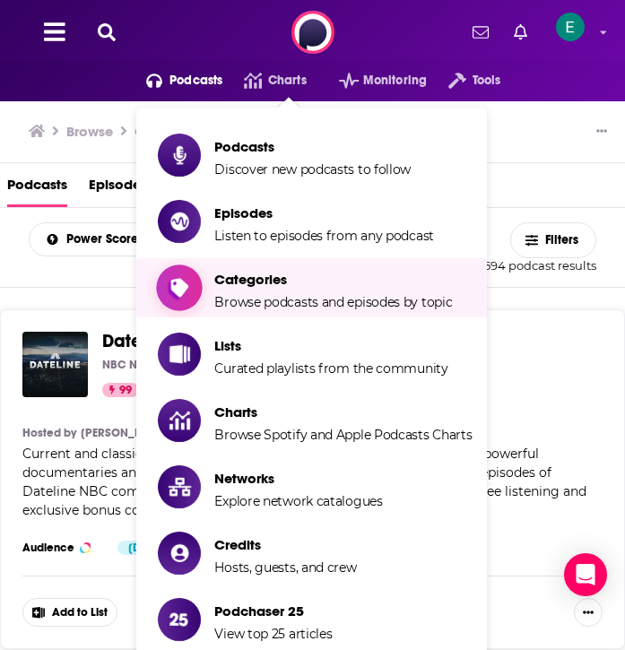
click at [259, 291] on span "Categories Browse podcasts and episodes by topic" at bounding box center [333, 287] width 238 height 45
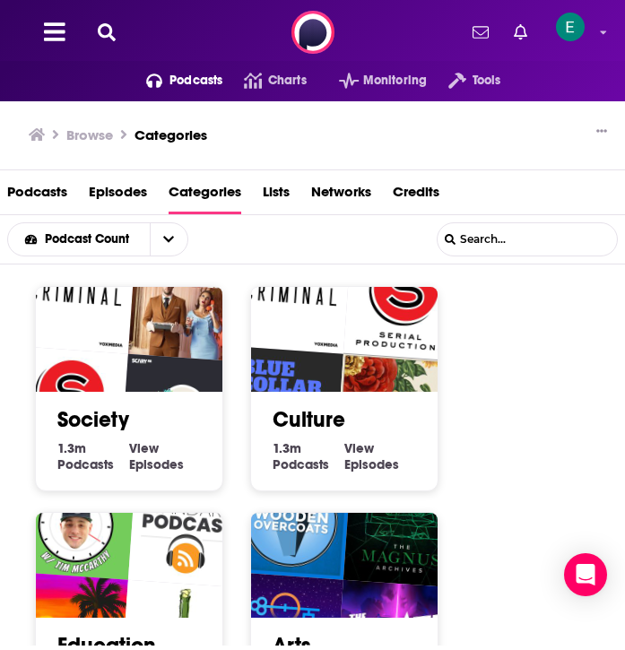
click at [162, 384] on img "Espooky Tales" at bounding box center [179, 413] width 119 height 119
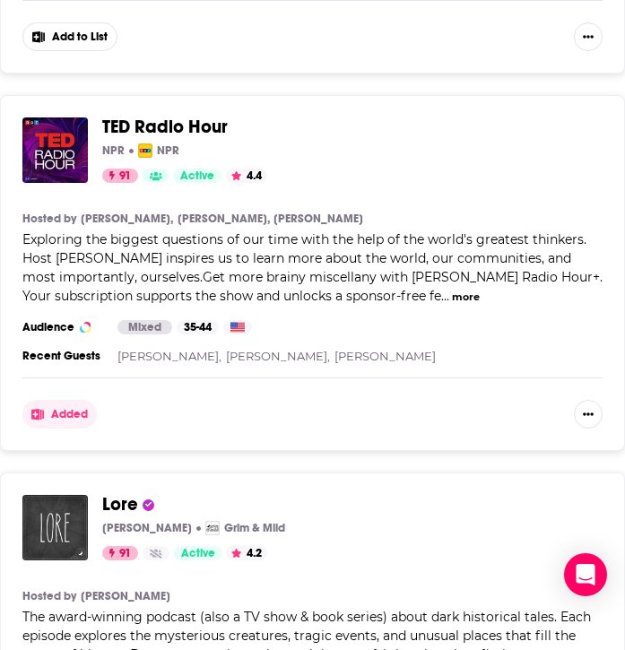
scroll to position [8859, 0]
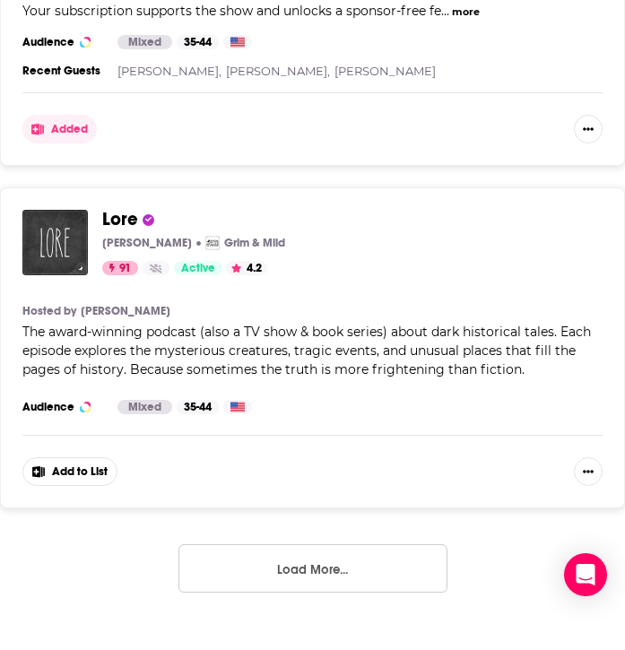
click at [273, 566] on button "Load More..." at bounding box center [312, 568] width 269 height 48
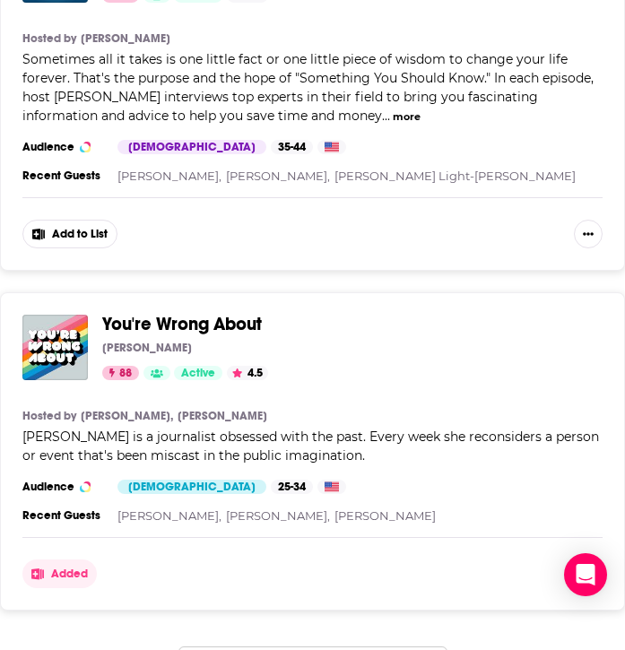
scroll to position [17975, 0]
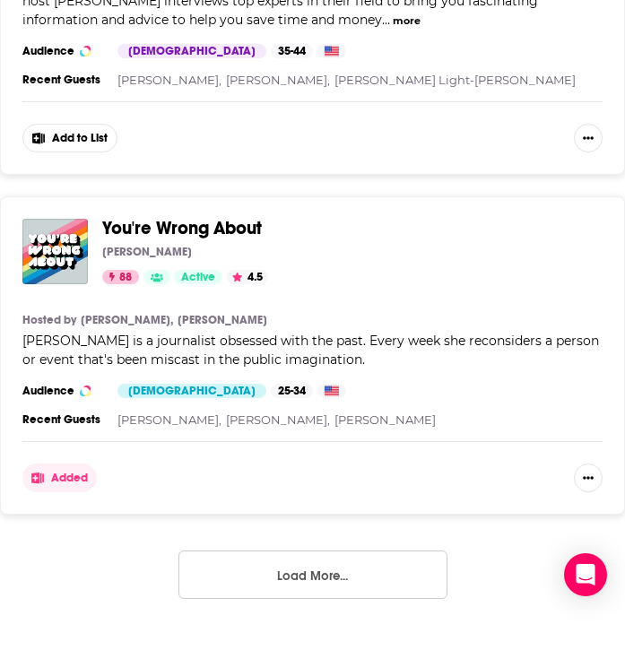
click at [359, 551] on button "Load More..." at bounding box center [312, 575] width 269 height 48
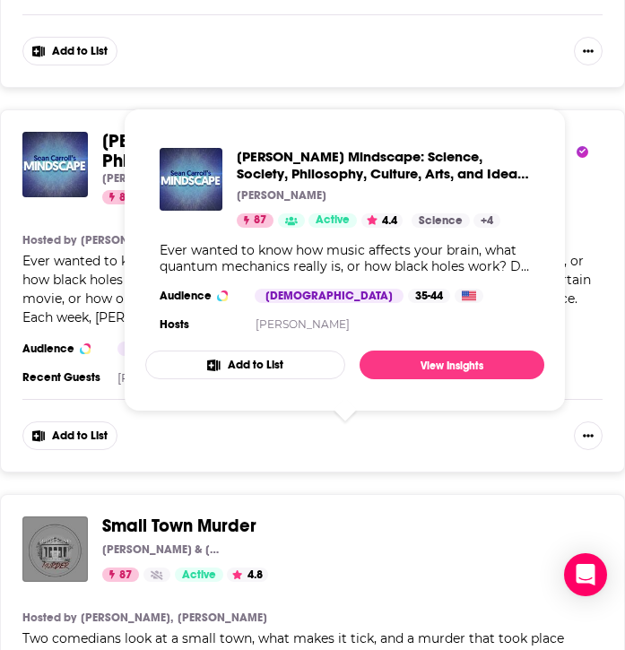
scroll to position [25345, 0]
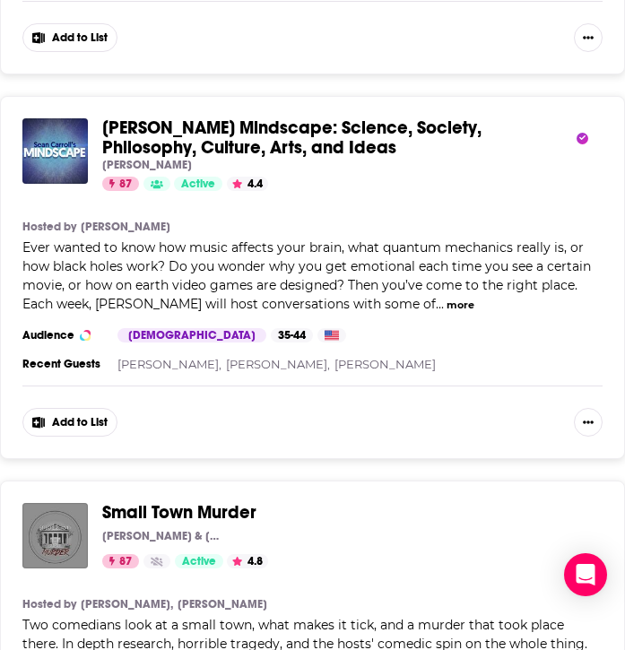
click at [408, 554] on div "87 Active 4.8 Categories Comedy + 6" at bounding box center [345, 561] width 486 height 14
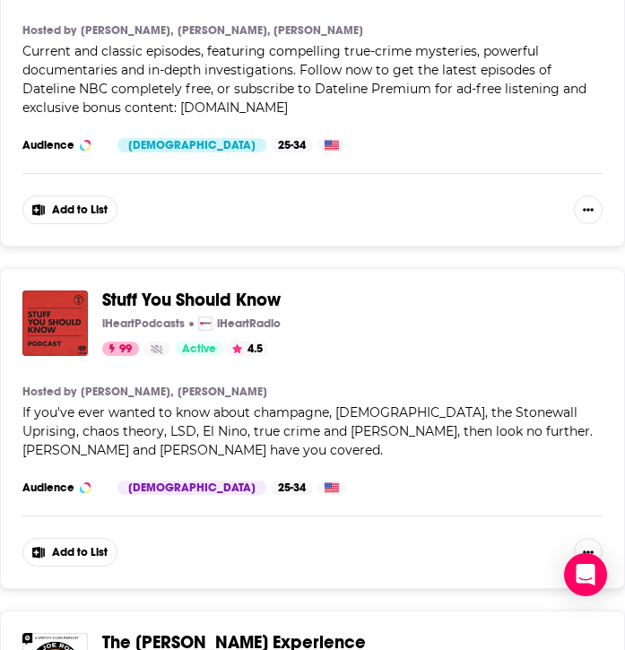
scroll to position [0, 0]
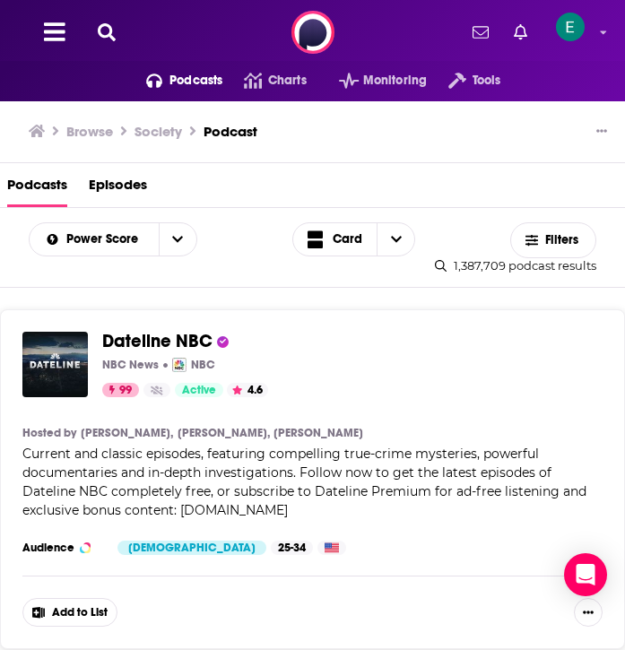
click at [100, 32] on icon at bounding box center [107, 32] width 18 height 18
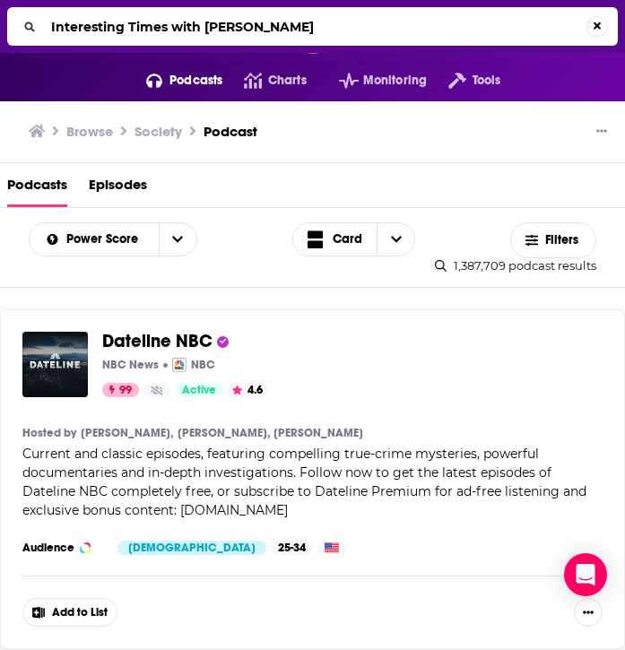
type input "Interesting Times with [PERSON_NAME]"
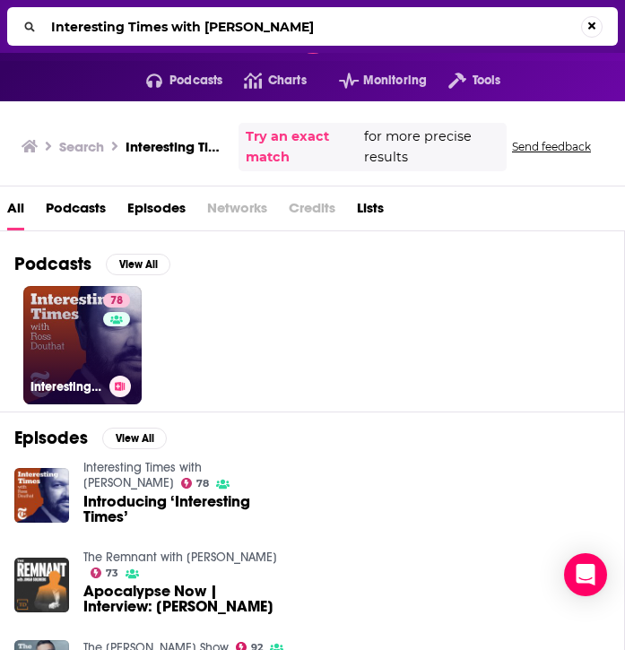
click at [75, 334] on link "78 Interesting Times with [PERSON_NAME]" at bounding box center [82, 345] width 118 height 118
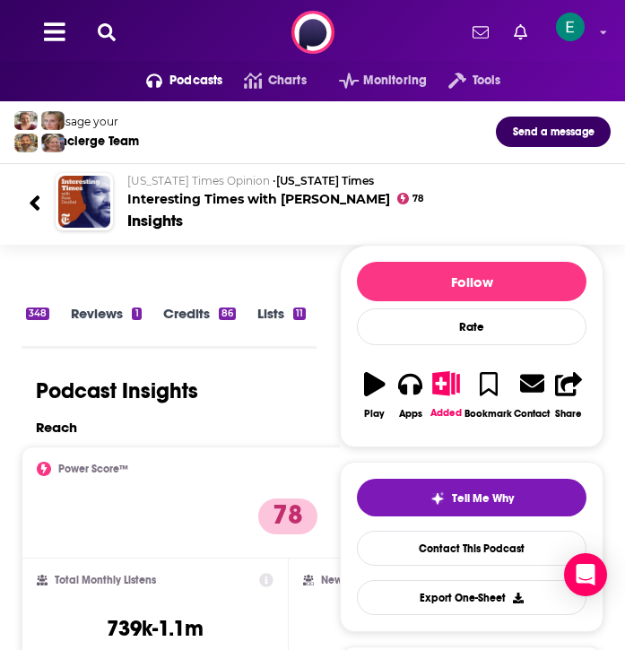
scroll to position [0, 311]
click at [280, 318] on link "Similar" at bounding box center [273, 325] width 44 height 40
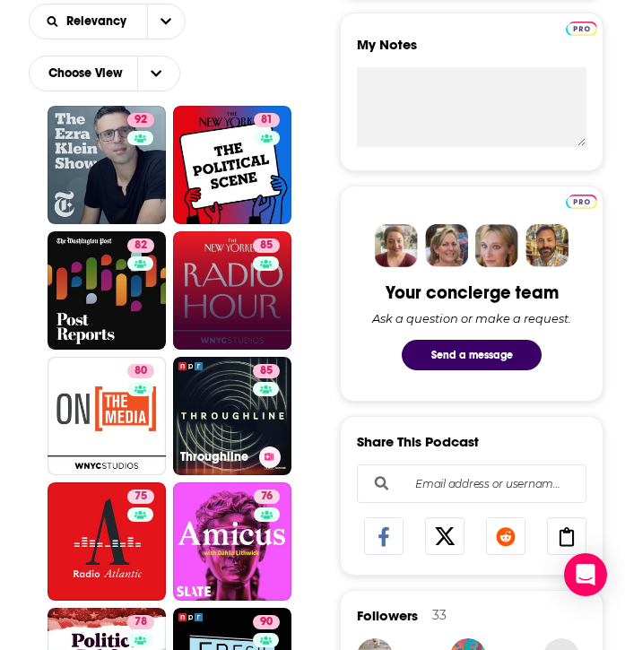
scroll to position [566, 0]
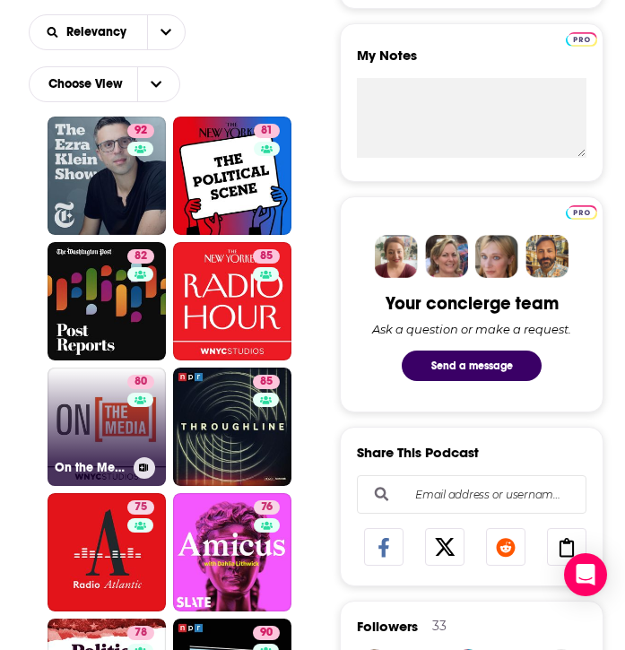
click at [134, 419] on div "80" at bounding box center [142, 416] width 31 height 82
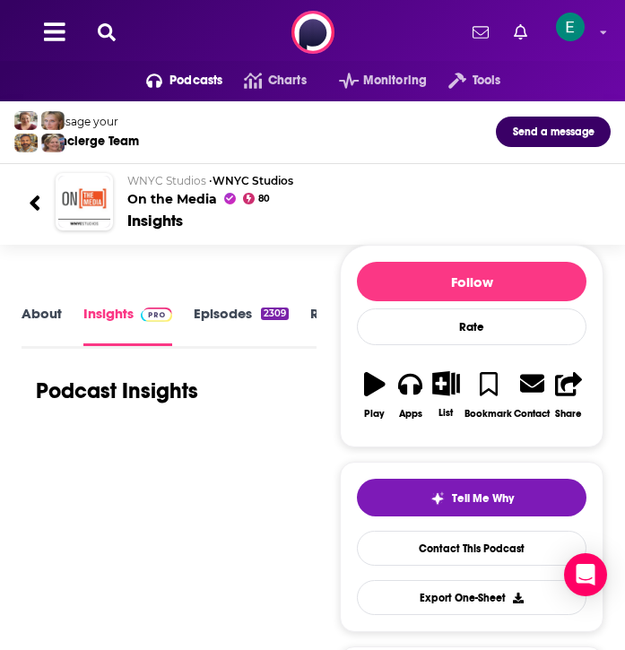
click at [41, 319] on link "About" at bounding box center [42, 325] width 40 height 40
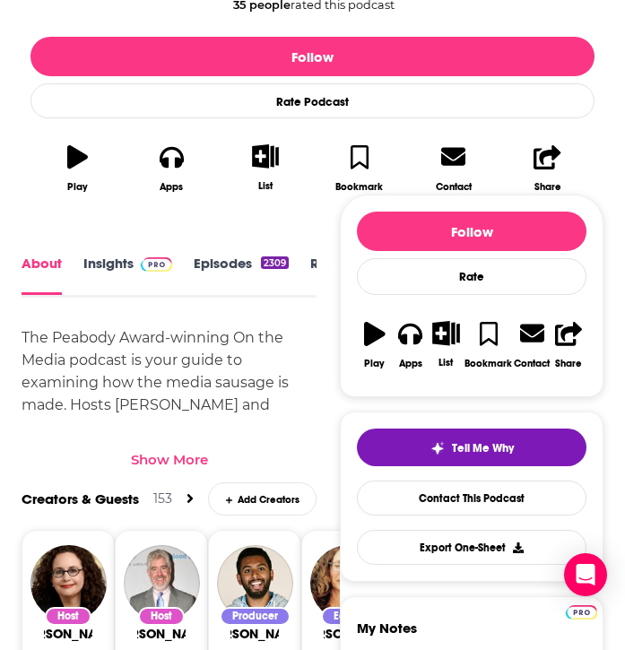
scroll to position [508, 0]
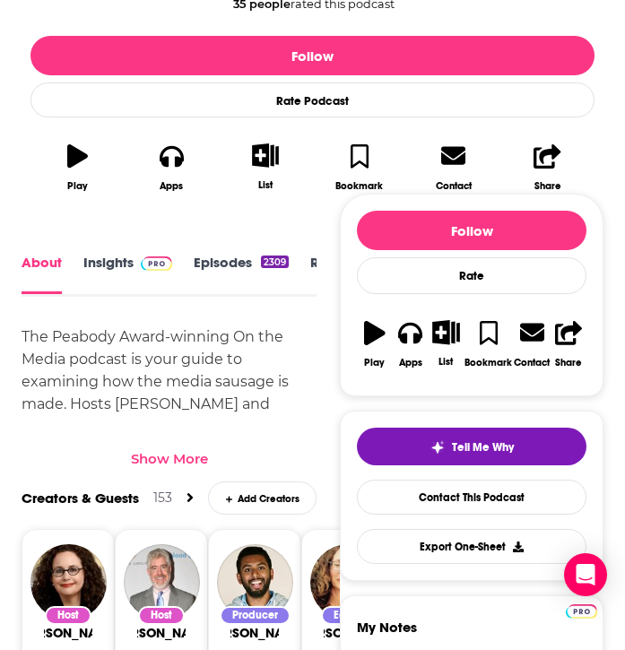
click at [159, 450] on div "Show More" at bounding box center [169, 458] width 77 height 17
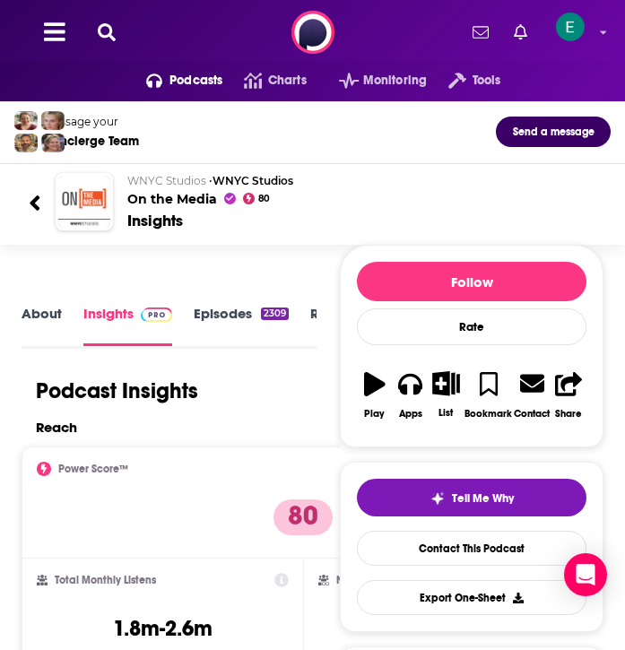
click at [39, 201] on icon at bounding box center [35, 203] width 13 height 24
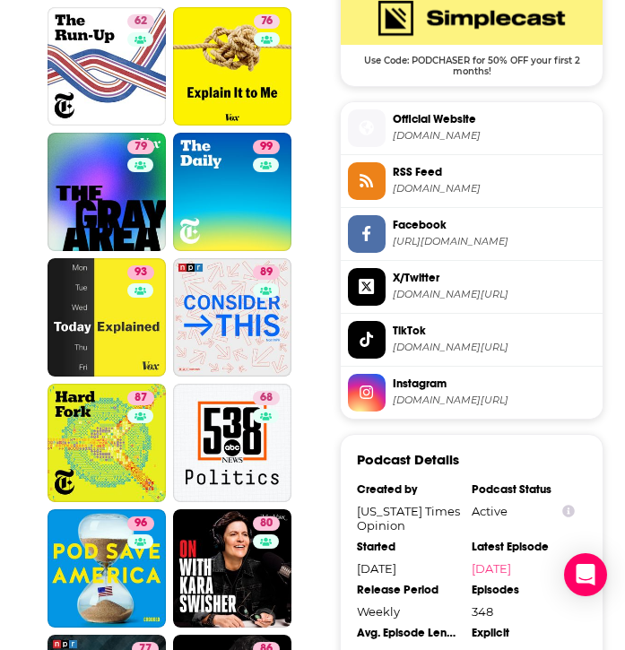
scroll to position [1433, 0]
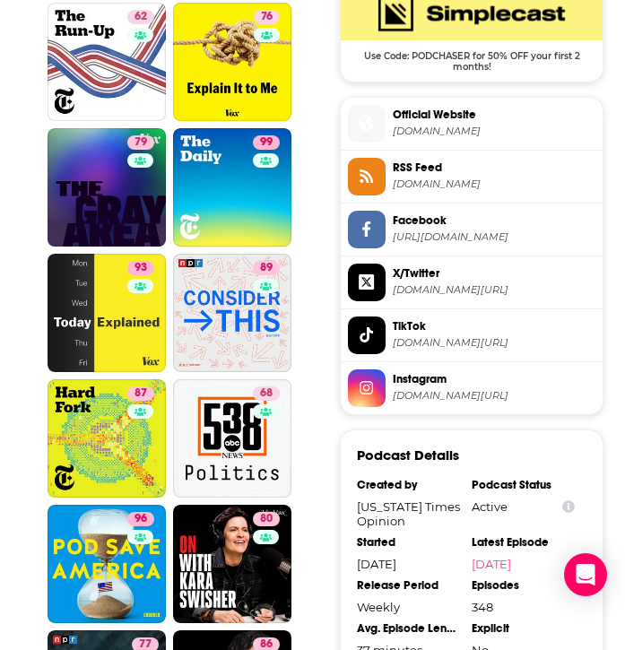
click at [93, 199] on link "79" at bounding box center [107, 187] width 118 height 118
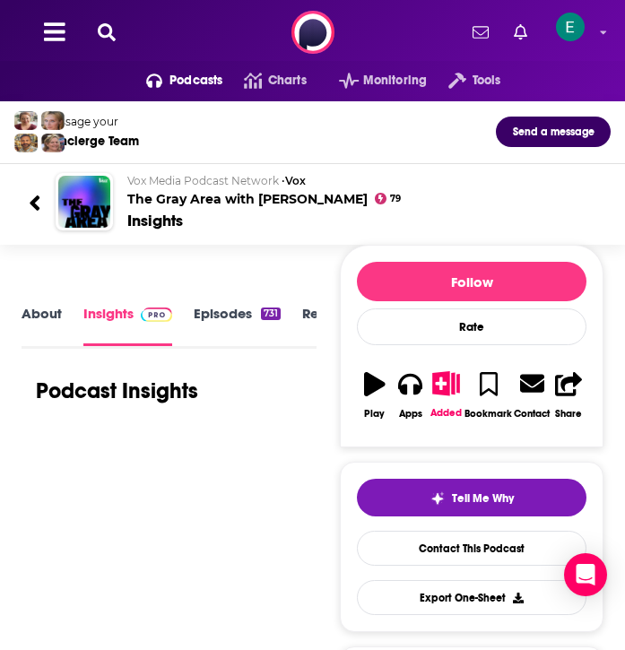
click at [53, 315] on link "About" at bounding box center [42, 325] width 40 height 40
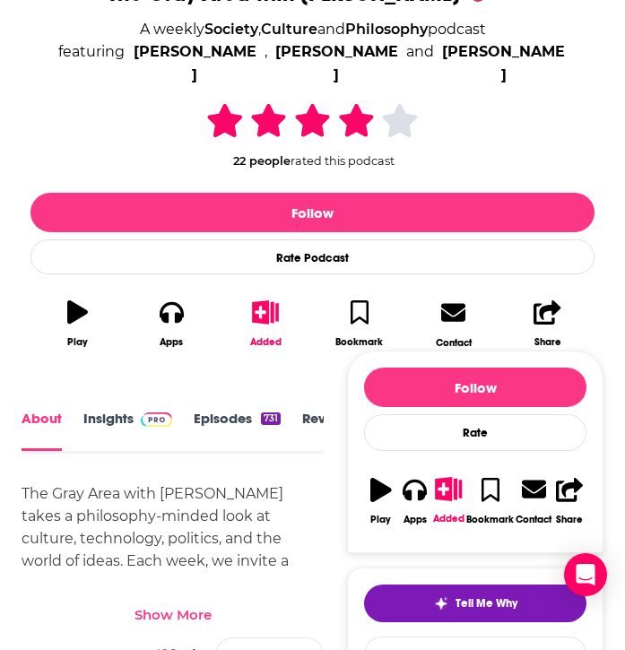
scroll to position [360, 0]
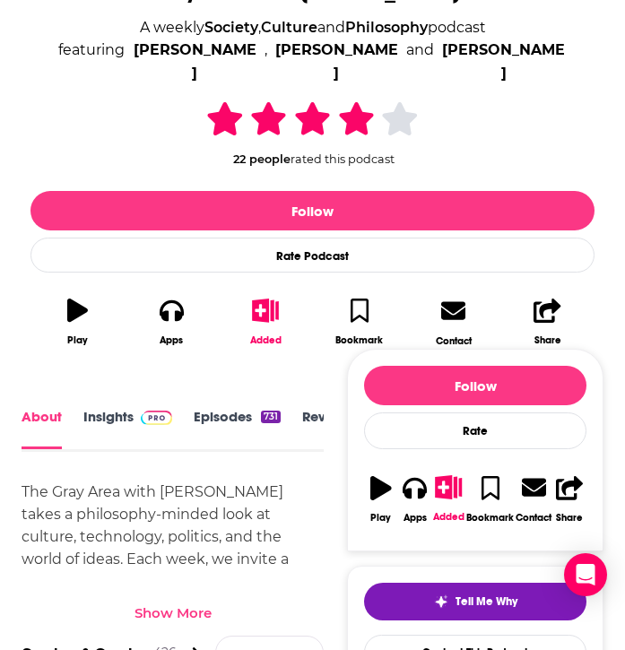
click at [193, 604] on div "Show More" at bounding box center [173, 612] width 77 height 17
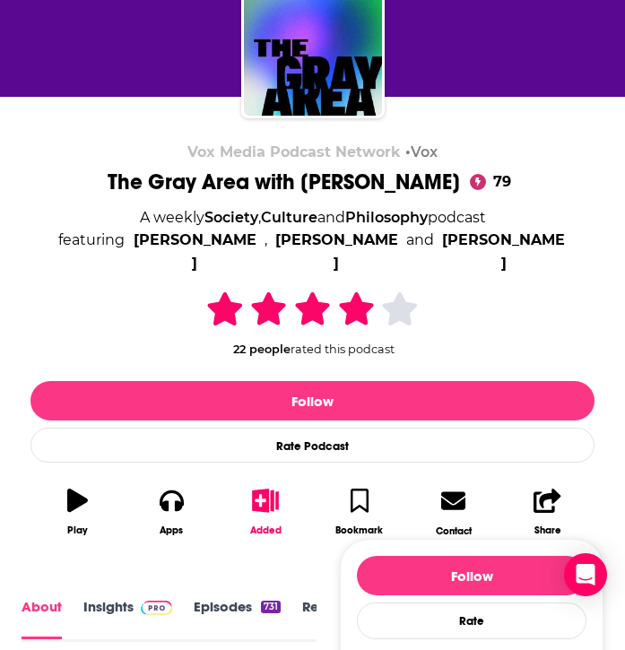
scroll to position [3, 0]
click at [137, 595] on span at bounding box center [153, 603] width 39 height 17
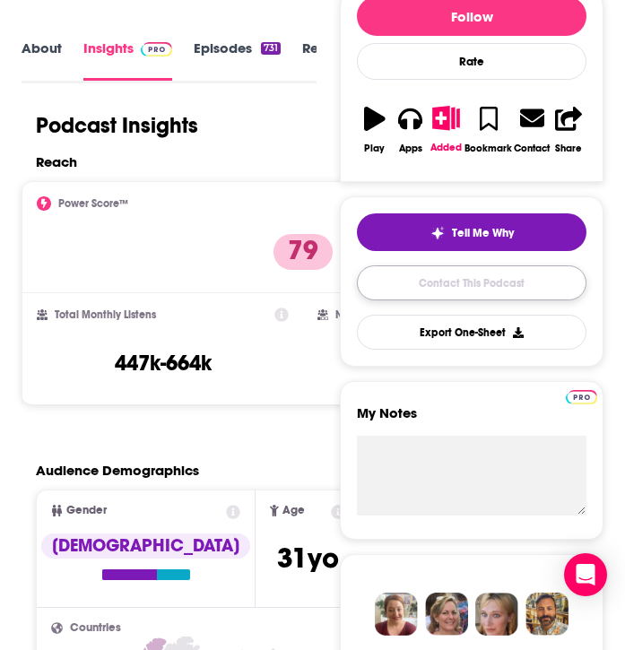
click at [453, 285] on link "Contact This Podcast" at bounding box center [472, 282] width 230 height 35
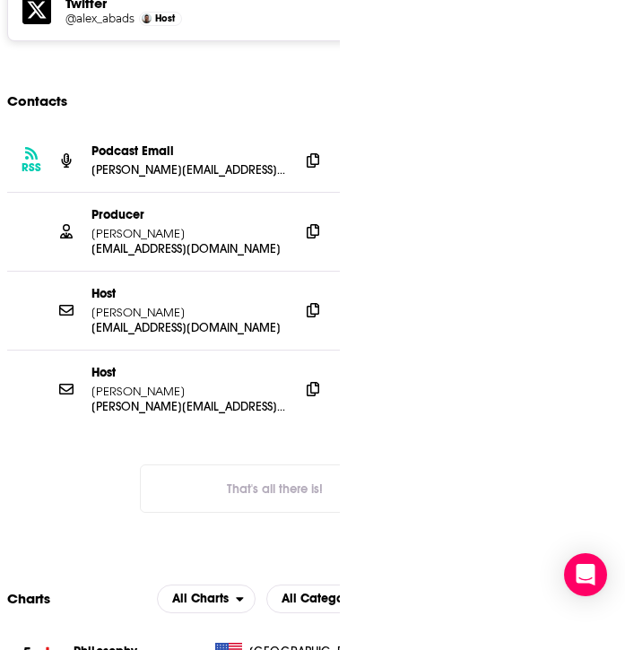
scroll to position [2845, 0]
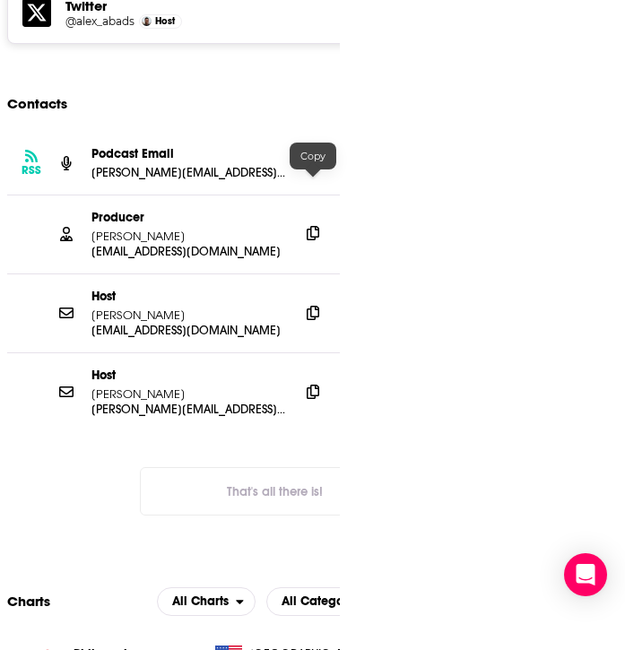
click at [302, 220] on span at bounding box center [312, 233] width 27 height 27
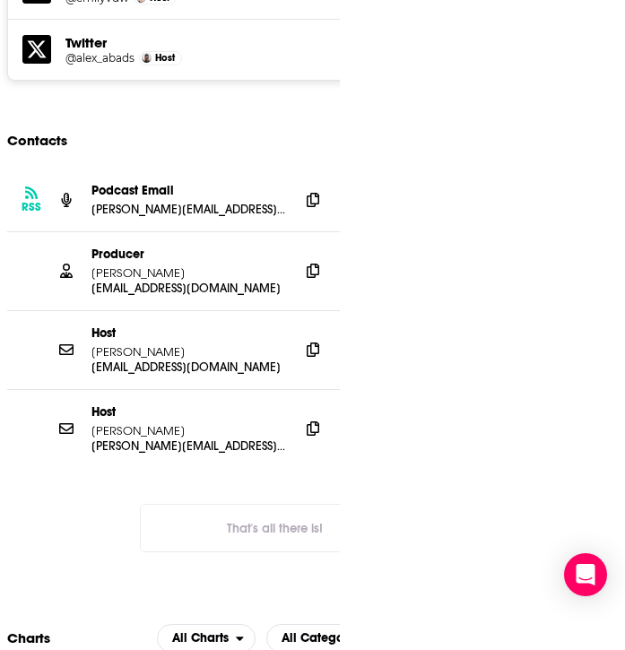
scroll to position [2809, 0]
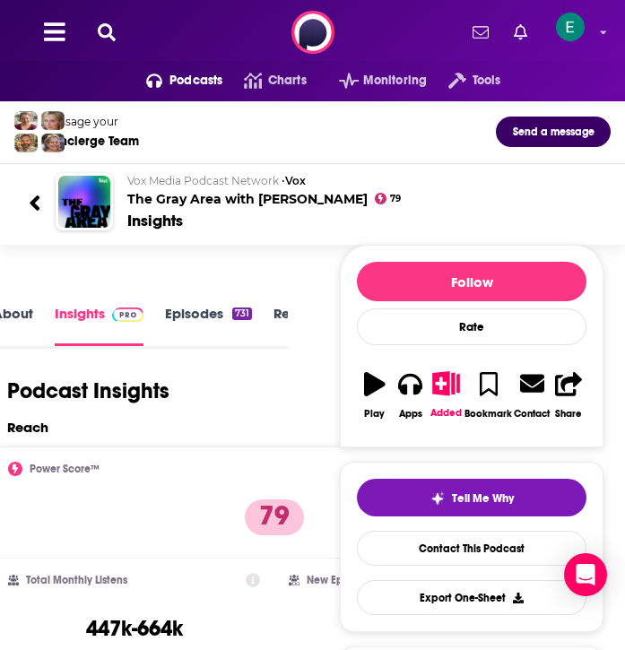
scroll to position [0, 318]
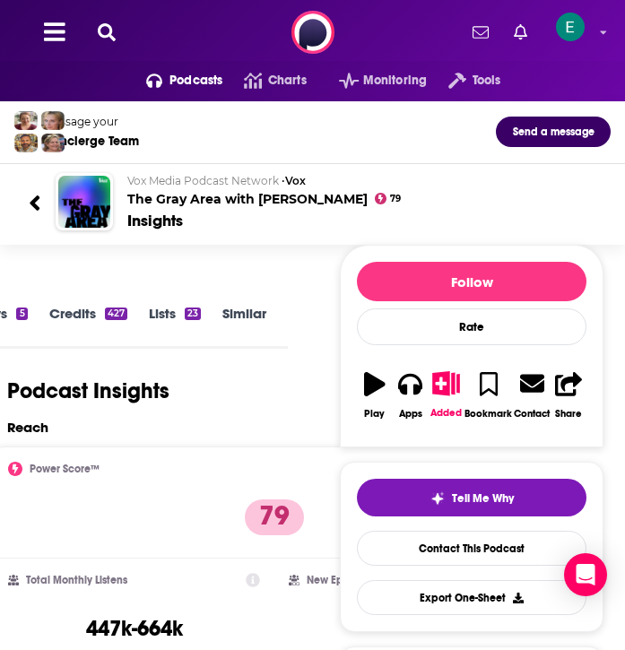
click at [248, 314] on link "Similar" at bounding box center [244, 325] width 44 height 41
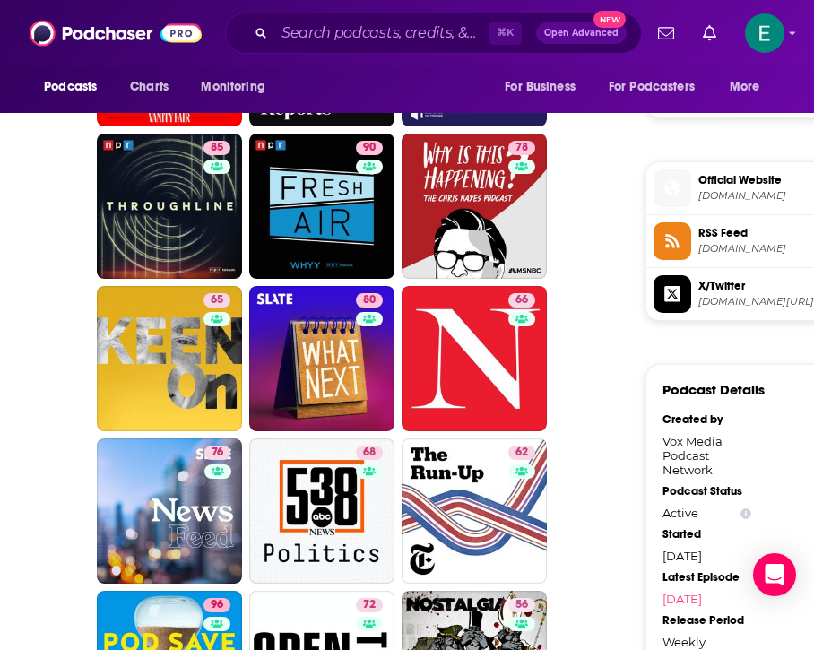
scroll to position [1363, 0]
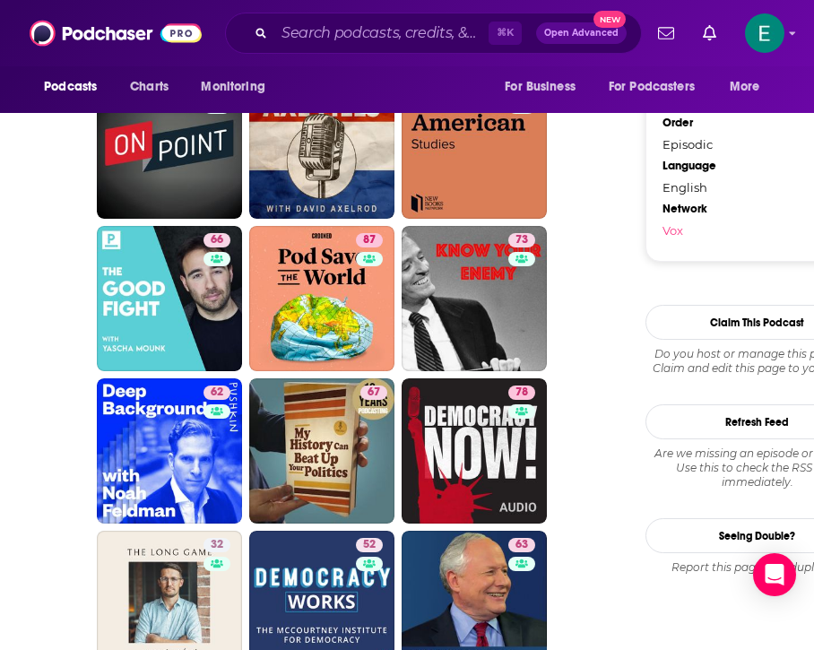
scroll to position [2036, 0]
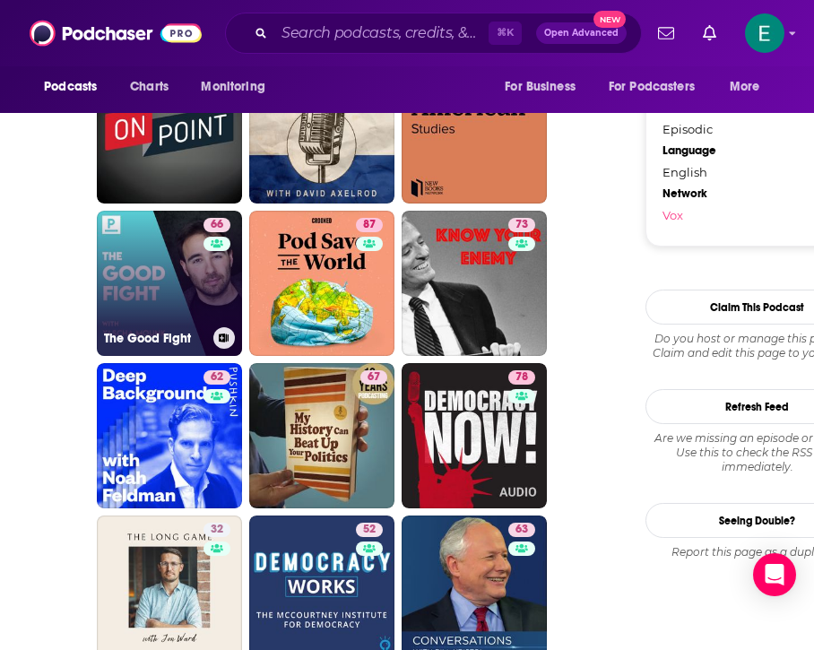
click at [187, 273] on link "66 The Good Fight" at bounding box center [169, 283] width 145 height 145
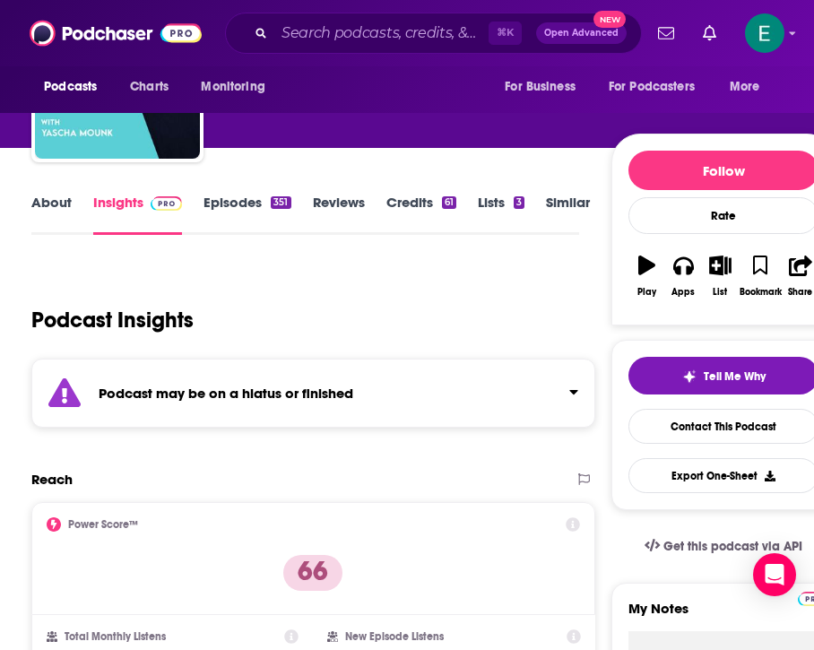
scroll to position [147, 0]
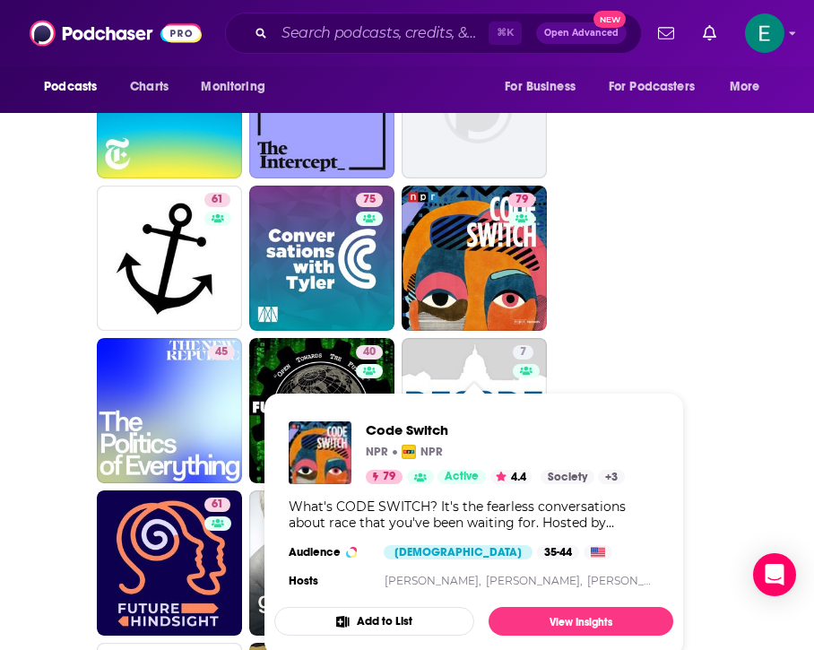
scroll to position [3137, 0]
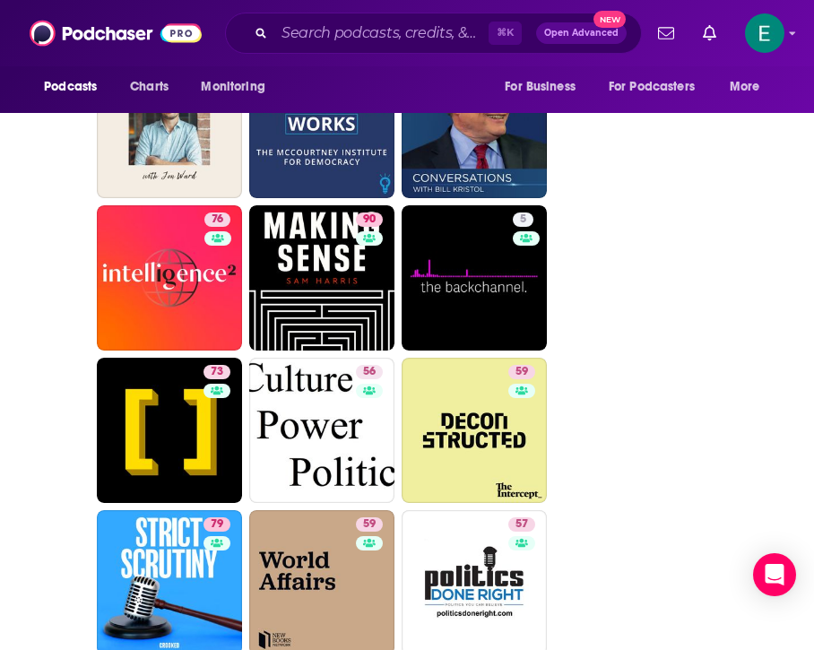
scroll to position [2496, 0]
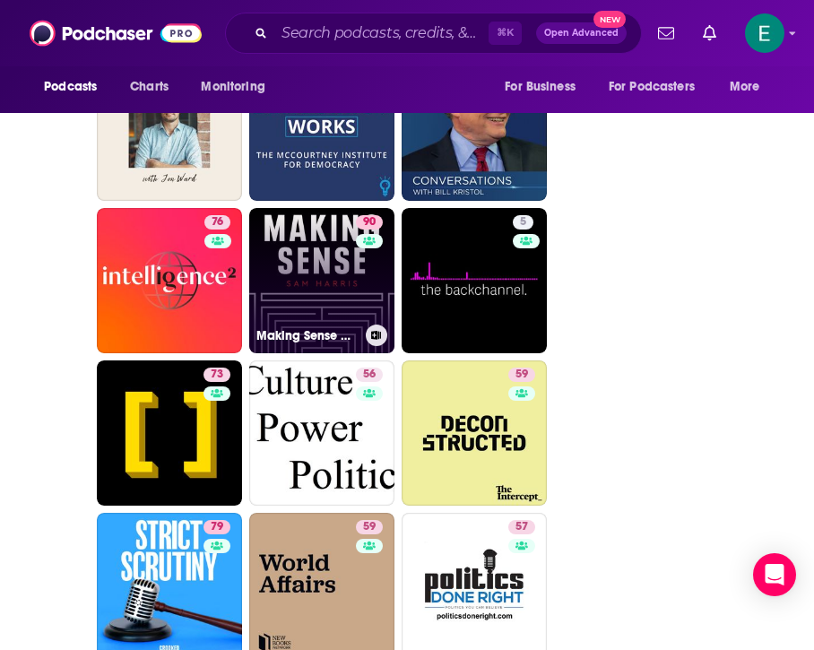
click at [301, 272] on link "90 Making Sense with Sam Harris" at bounding box center [321, 280] width 145 height 145
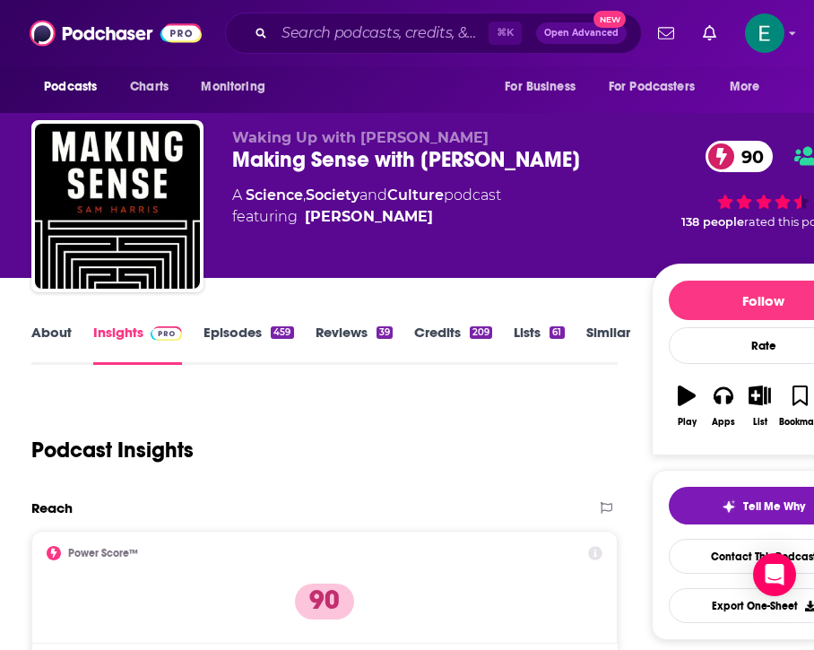
click at [40, 322] on div "About Insights Episodes 459 Reviews 39 Credits 209 Lists 61 Similar" at bounding box center [324, 343] width 586 height 44
click at [67, 357] on link "About" at bounding box center [51, 344] width 40 height 41
